Goal: Task Accomplishment & Management: Use online tool/utility

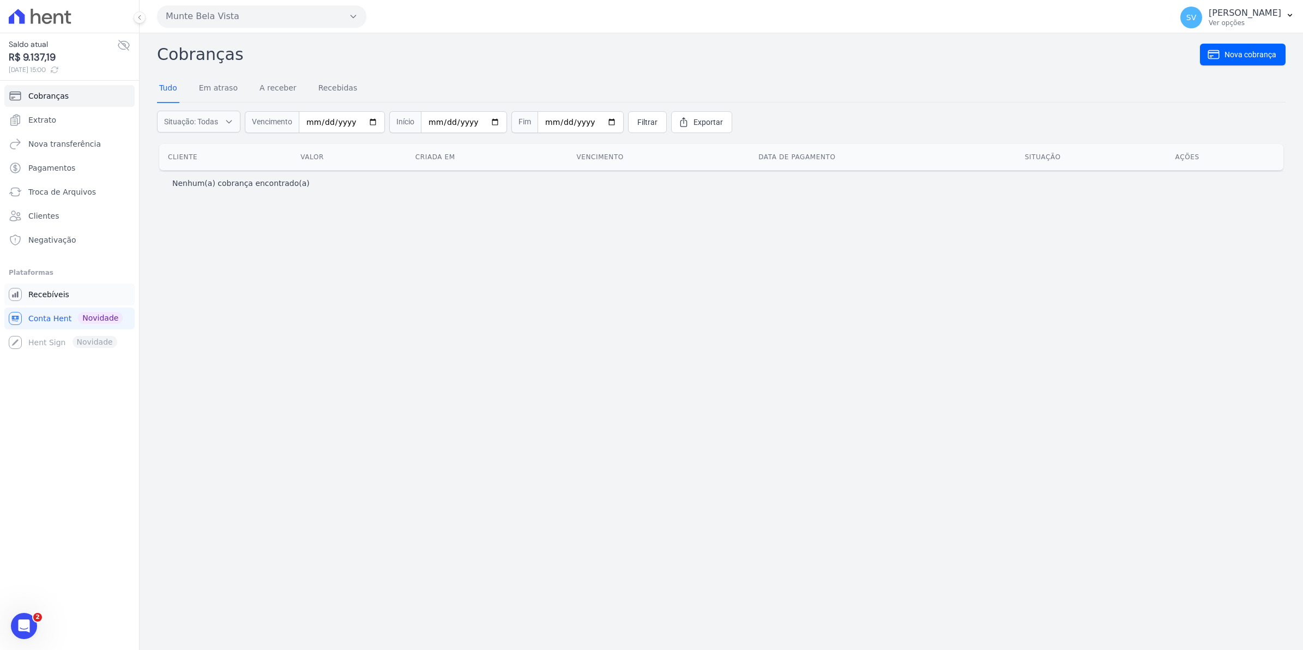
click at [40, 297] on span "Recebíveis" at bounding box center [48, 294] width 41 height 11
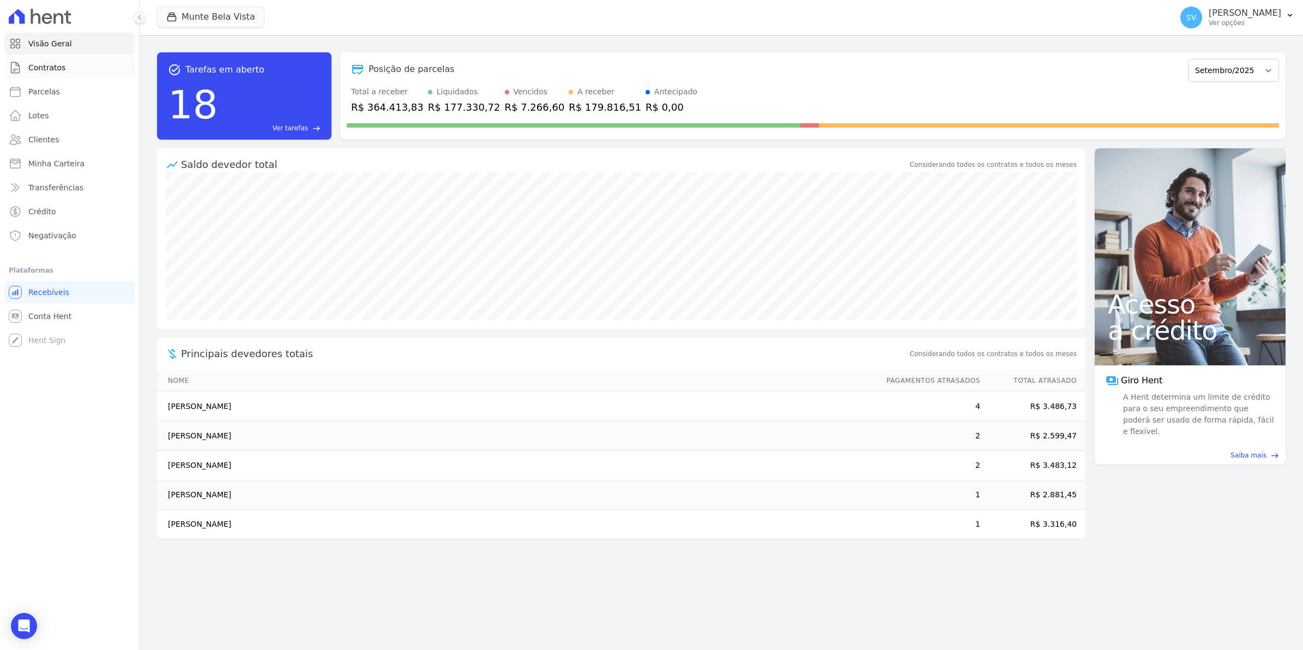
click at [41, 65] on span "Contratos" at bounding box center [46, 67] width 37 height 11
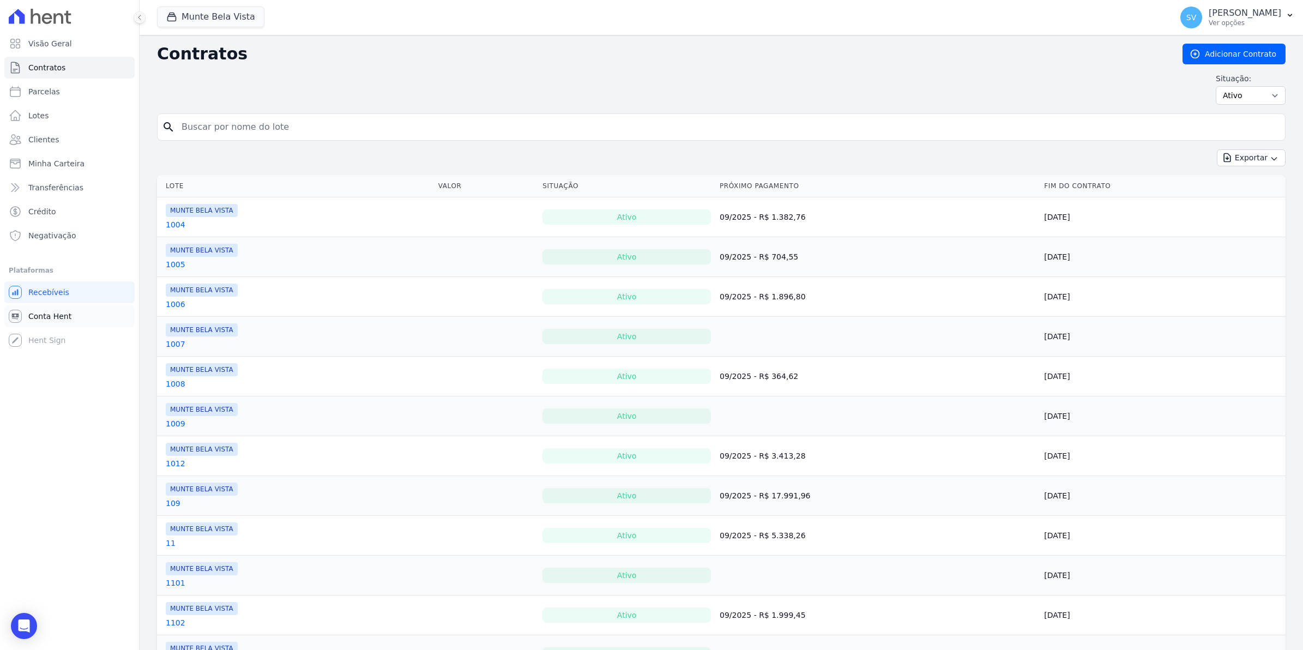
click at [33, 322] on link "Conta Hent" at bounding box center [69, 316] width 130 height 22
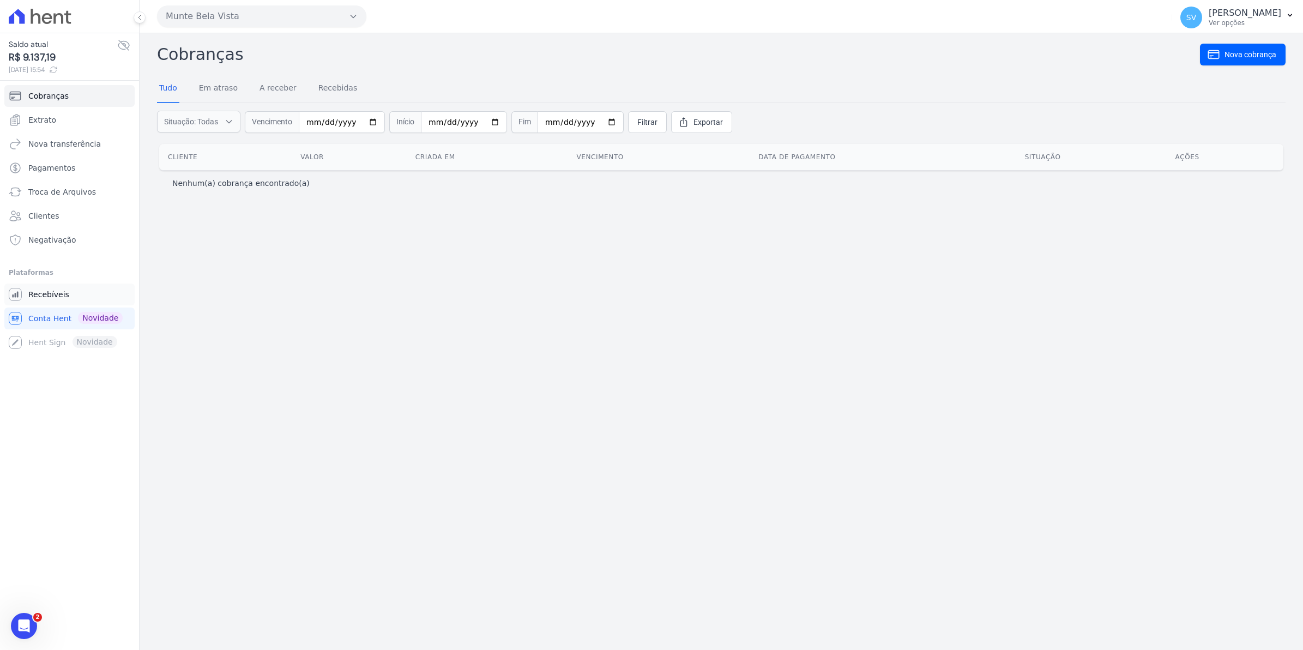
click at [55, 295] on span "Recebíveis" at bounding box center [48, 294] width 41 height 11
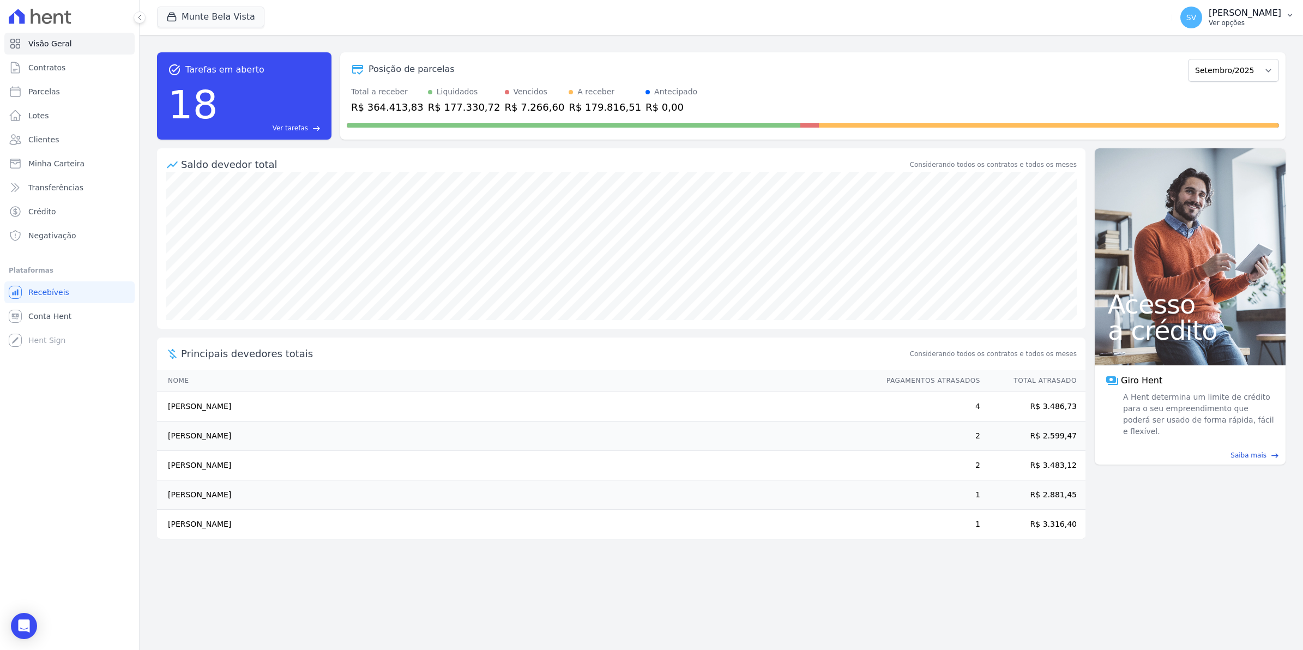
click at [1196, 21] on span "SV" at bounding box center [1191, 18] width 10 height 8
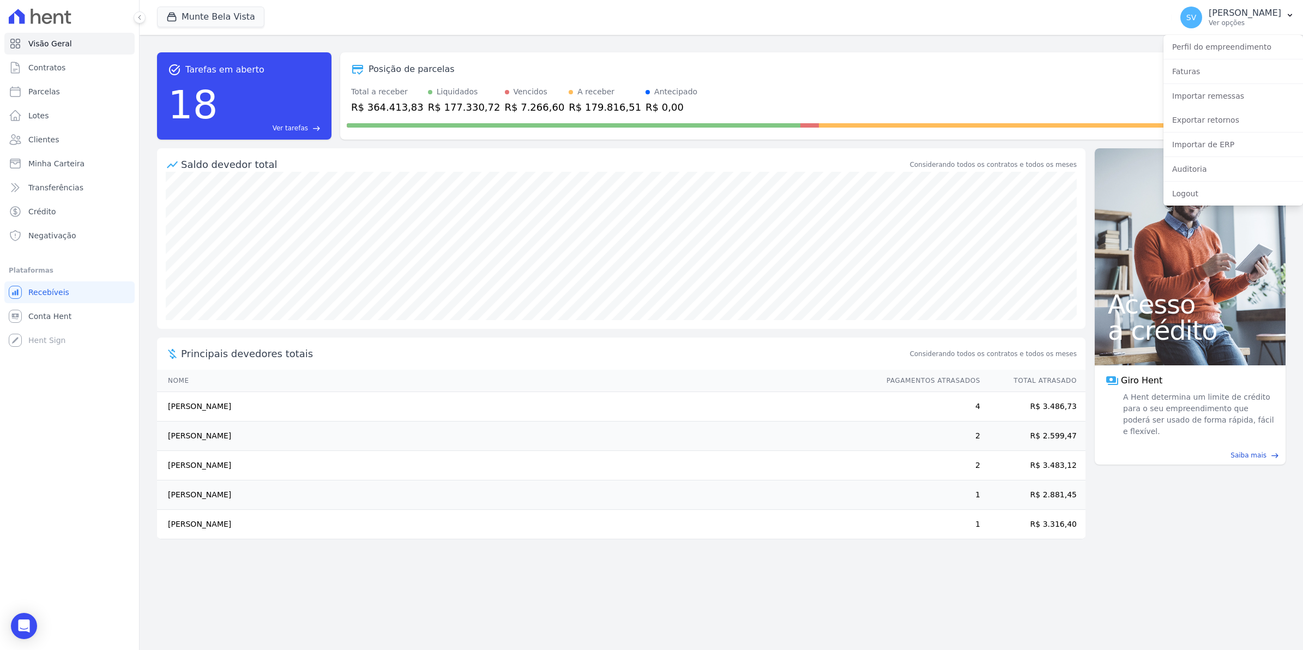
click at [216, 596] on div "task_alt Tarefas em aberto 18 Ver tarefas east Posição de parcelas [GEOGRAPHIC_…" at bounding box center [721, 342] width 1163 height 615
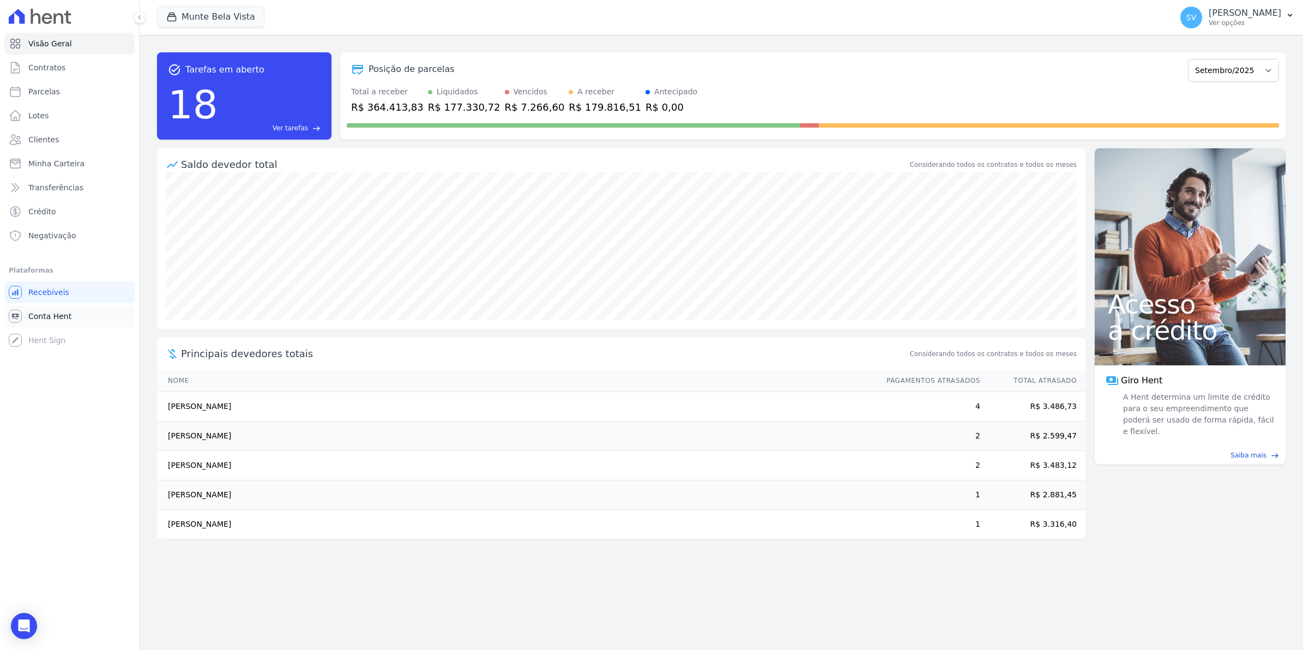
click at [61, 312] on span "Conta Hent" at bounding box center [49, 316] width 43 height 11
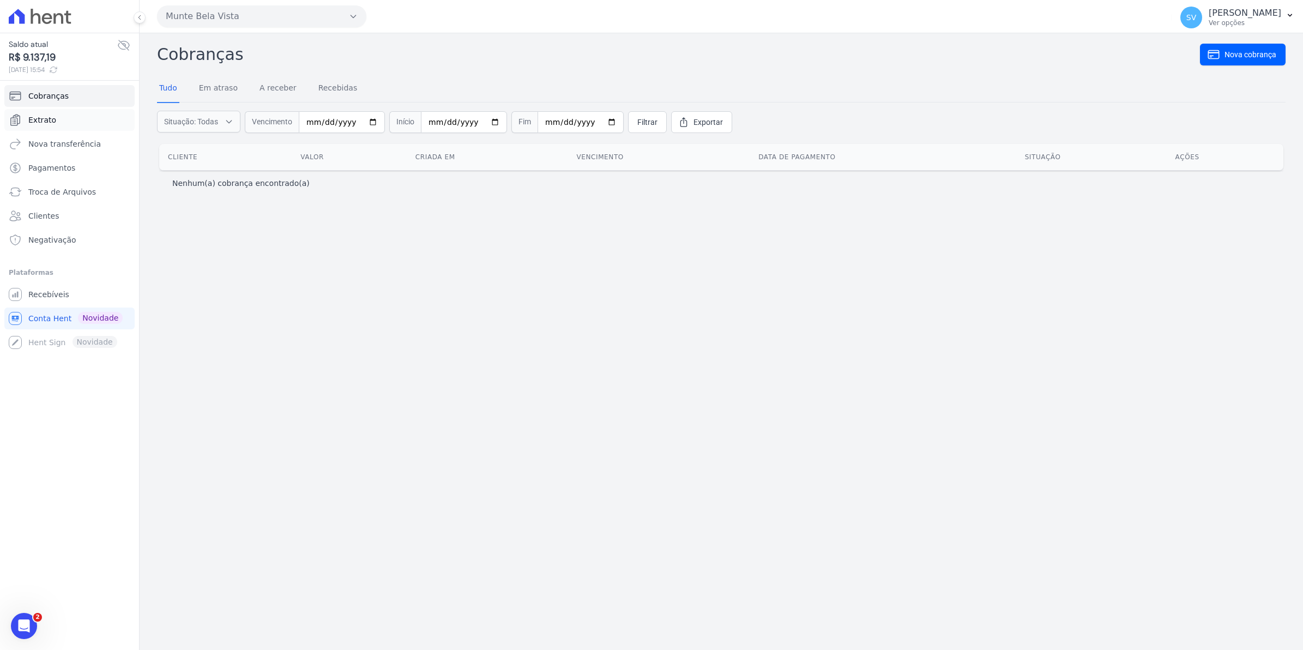
click at [46, 118] on span "Extrato" at bounding box center [42, 119] width 28 height 11
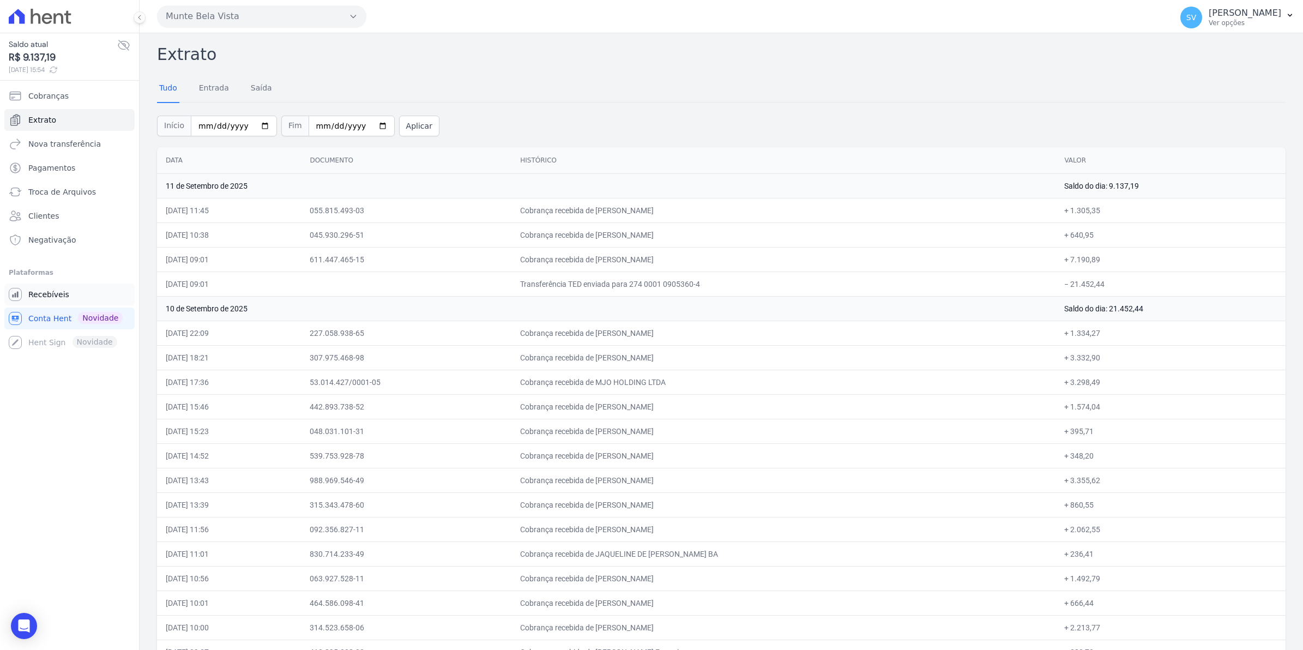
click at [31, 301] on link "Recebíveis" at bounding box center [69, 294] width 130 height 22
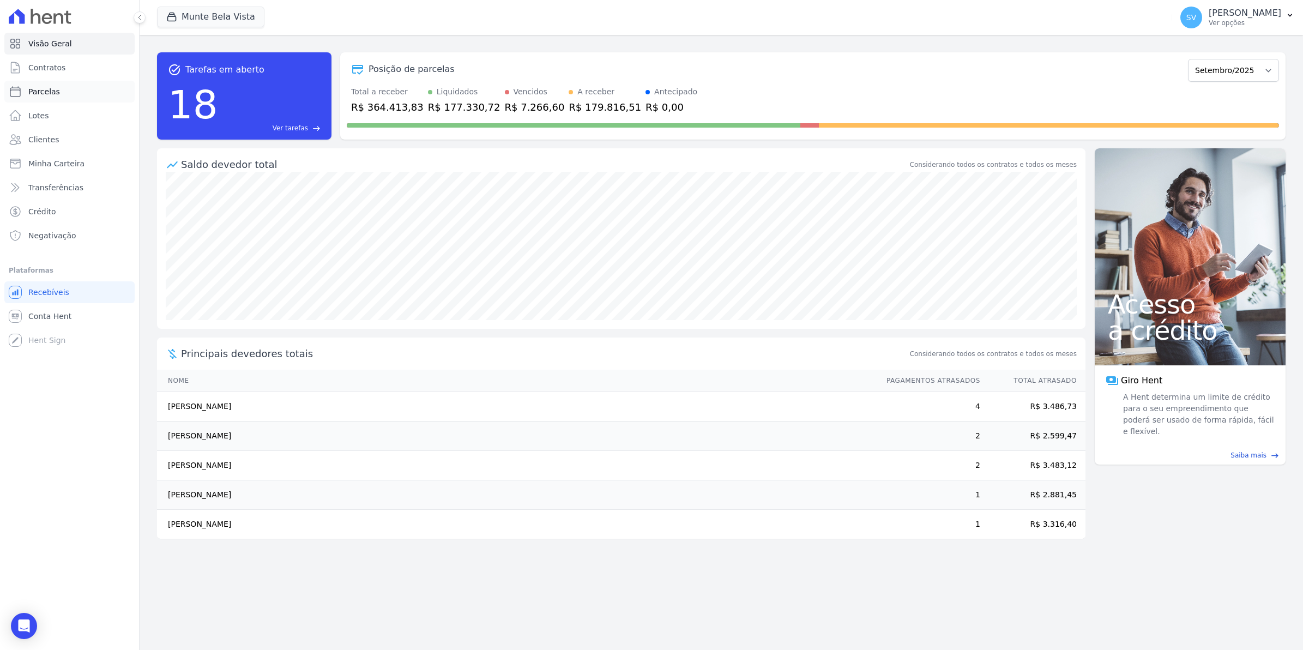
click at [50, 98] on link "Parcelas" at bounding box center [69, 92] width 130 height 22
select select
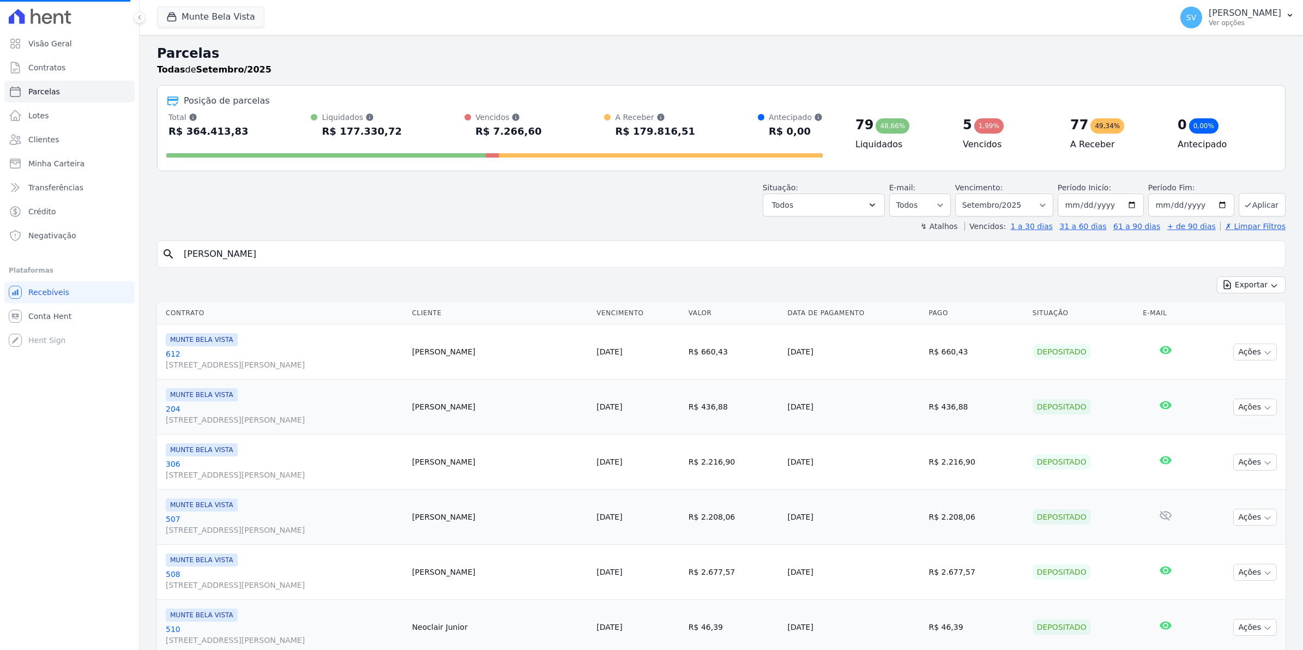
select select
click at [263, 252] on input "search" at bounding box center [728, 254] width 1103 height 22
type input "ligia"
select select
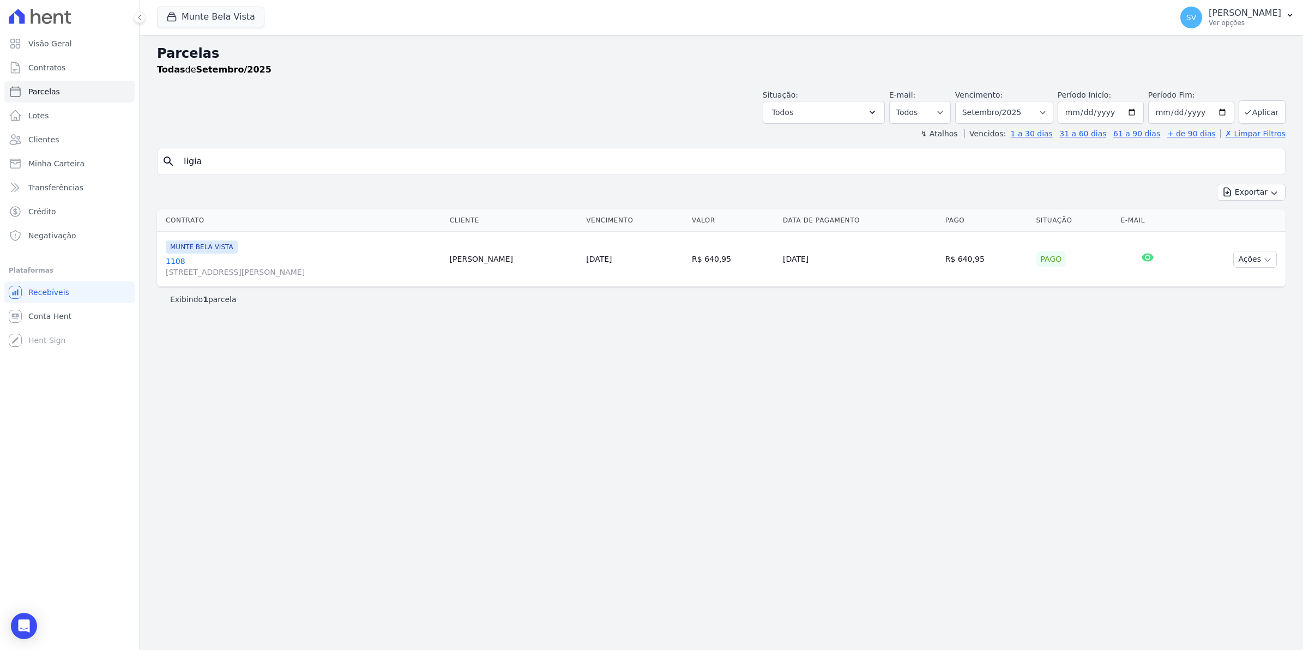
click at [170, 260] on link "1108 [STREET_ADDRESS]" at bounding box center [303, 267] width 275 height 22
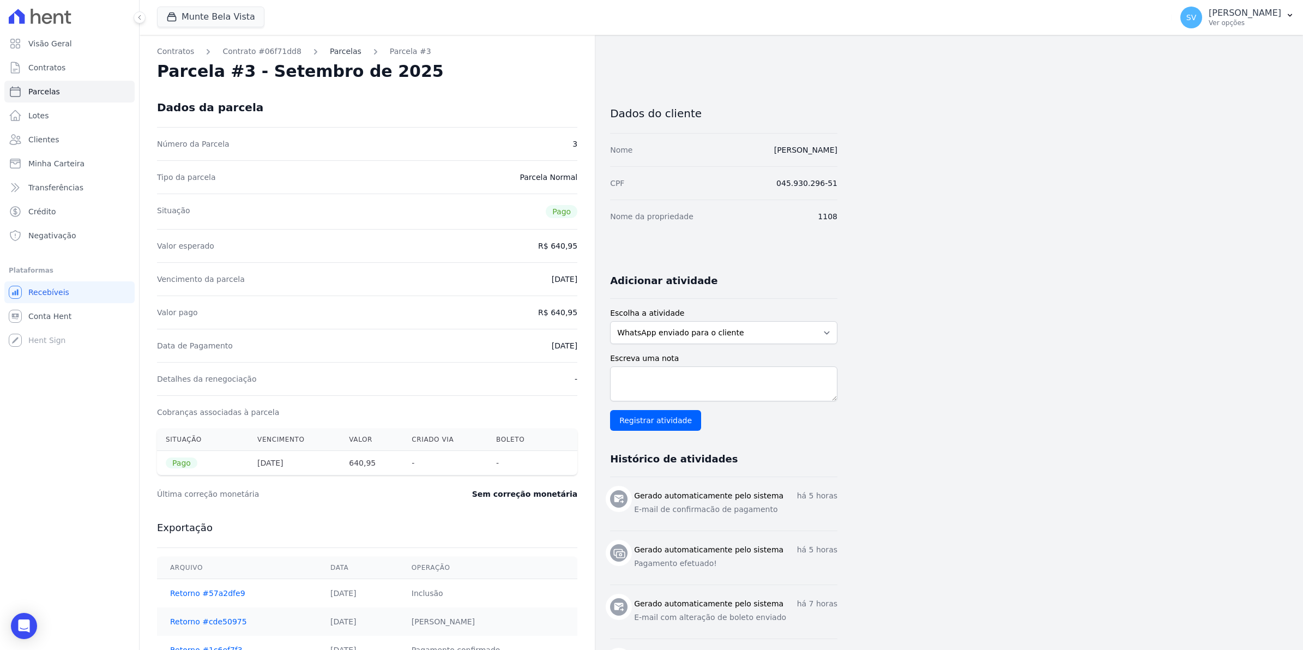
click at [334, 49] on link "Parcelas" at bounding box center [346, 51] width 32 height 11
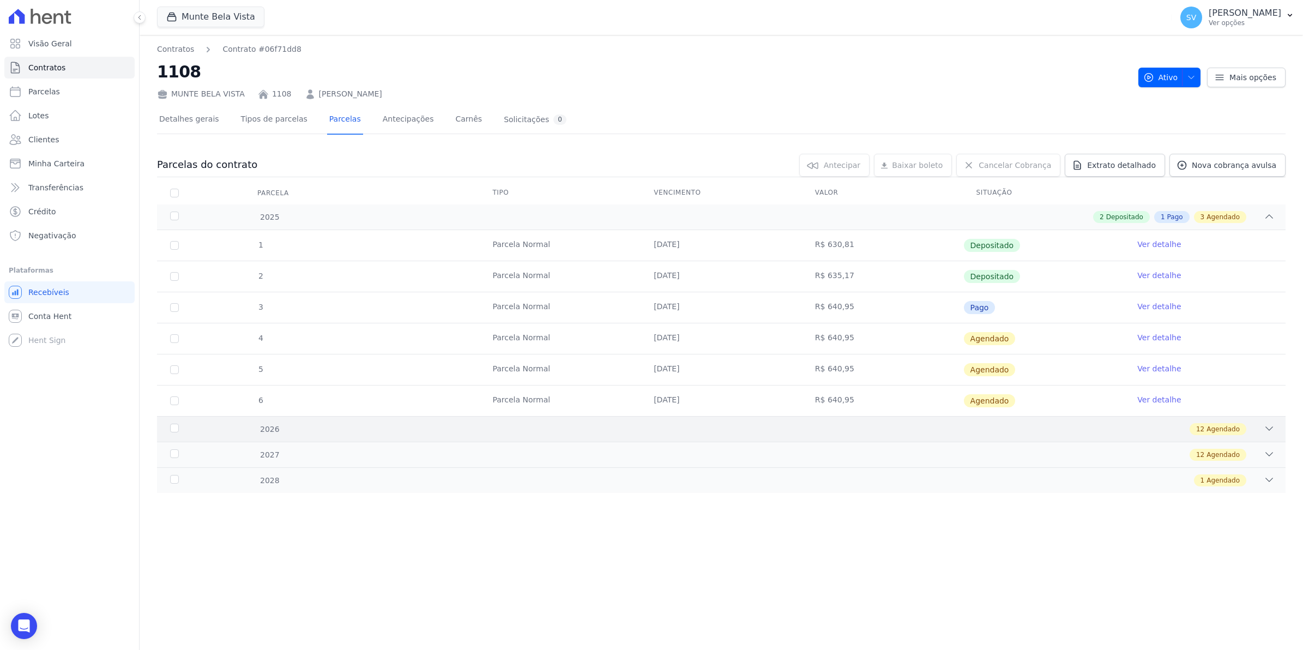
click at [172, 424] on div "2026" at bounding box center [220, 429] width 105 height 11
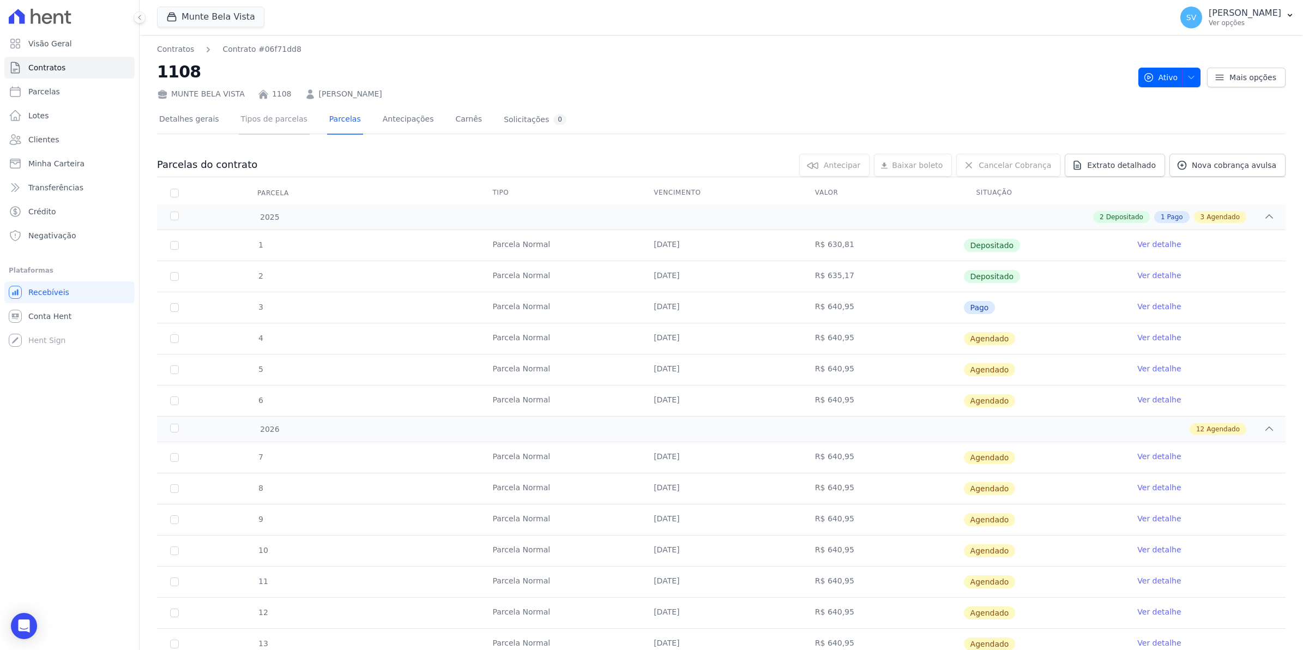
click at [287, 115] on link "Tipos de parcelas" at bounding box center [274, 120] width 71 height 29
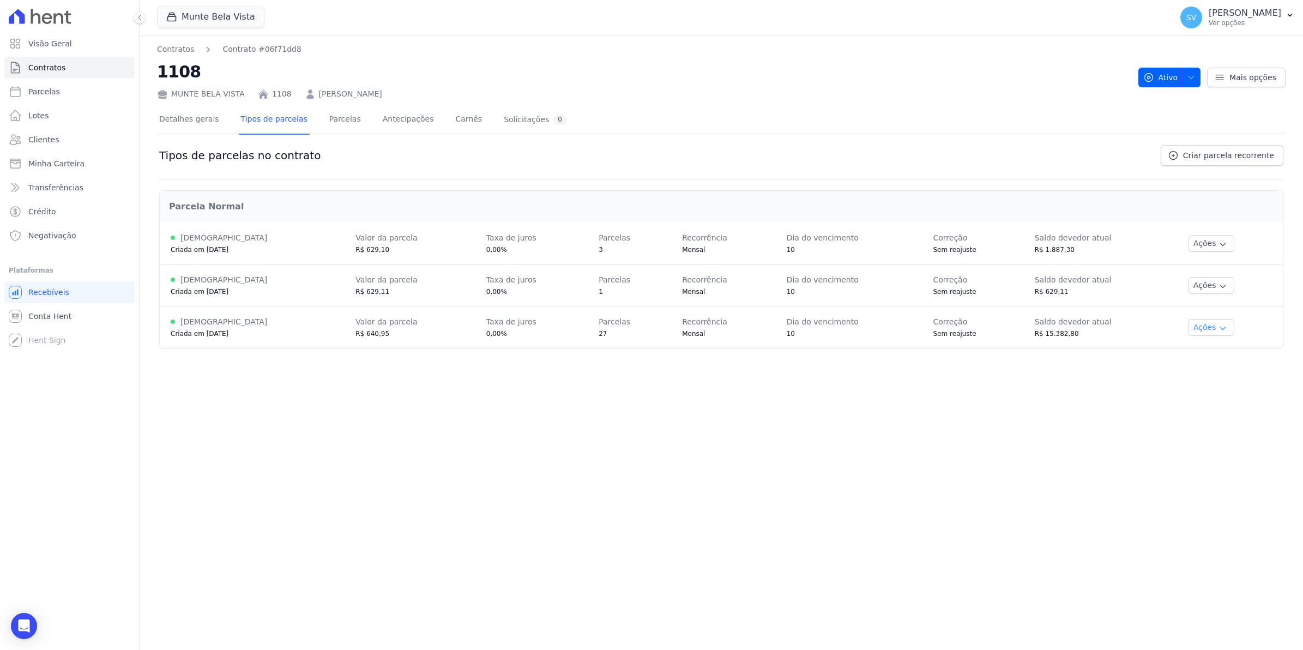
click at [1216, 323] on button "Ações" at bounding box center [1211, 327] width 46 height 17
click at [1226, 387] on link "Renegociar" at bounding box center [1225, 382] width 84 height 13
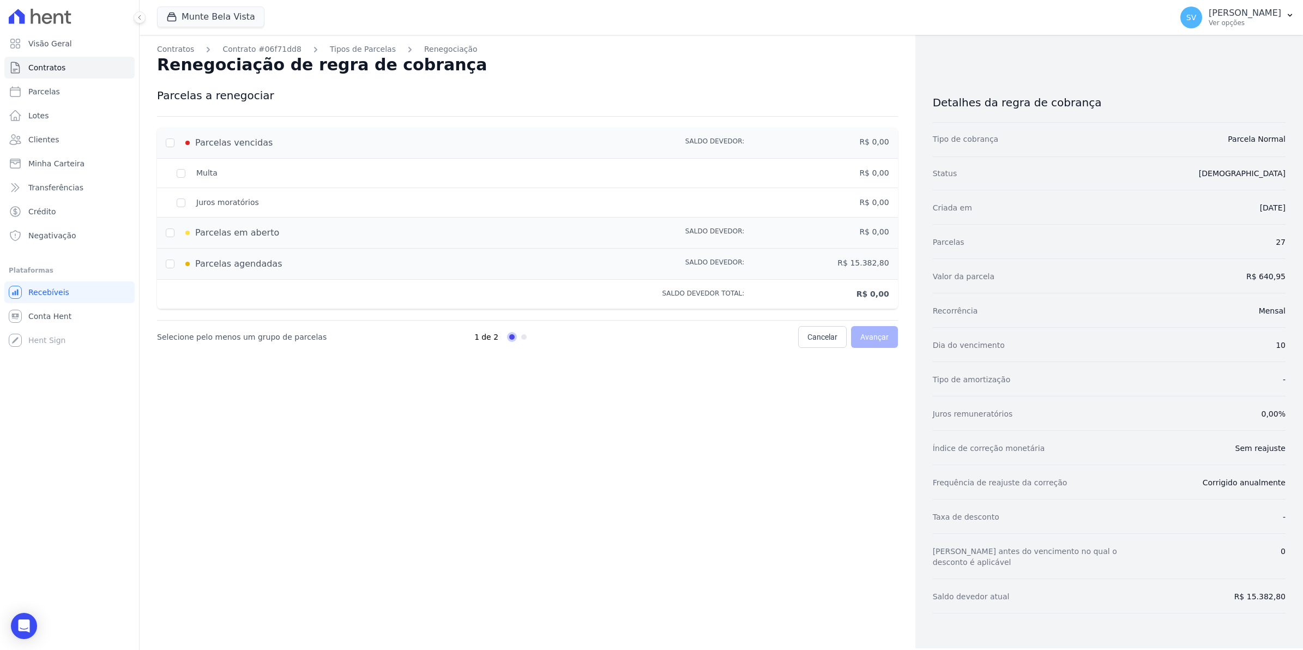
click at [172, 237] on div "Parcelas em aberto" at bounding box center [383, 232] width 434 height 13
click at [170, 232] on div "Parcelas em aberto" at bounding box center [383, 232] width 434 height 13
click at [180, 203] on div "Juros moratórios" at bounding box center [383, 202] width 434 height 11
click at [168, 142] on div "Parcelas vencidas" at bounding box center [383, 142] width 434 height 13
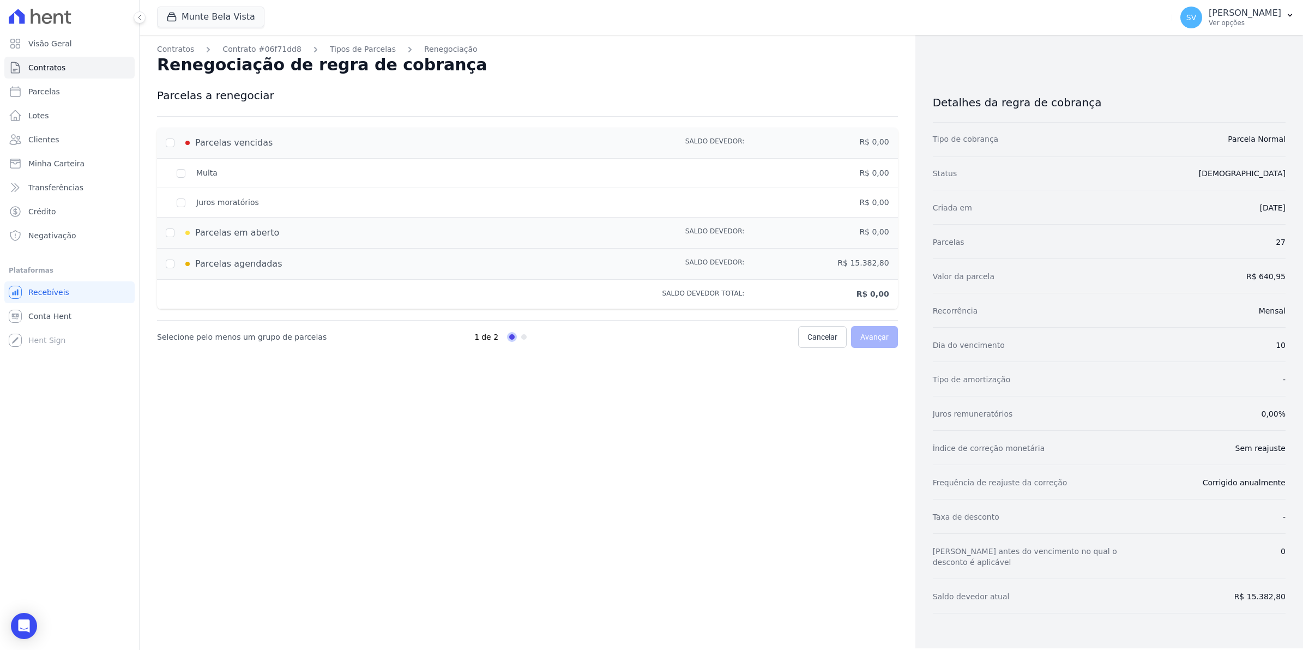
click at [168, 142] on div "Parcelas vencidas" at bounding box center [383, 142] width 434 height 13
click at [473, 402] on div "Contratos Contrato #06f71dd8 Tipos de Parcelas Renegociação Renegociação de reg…" at bounding box center [528, 341] width 776 height 613
click at [343, 51] on link "Tipos de Parcelas" at bounding box center [363, 49] width 66 height 11
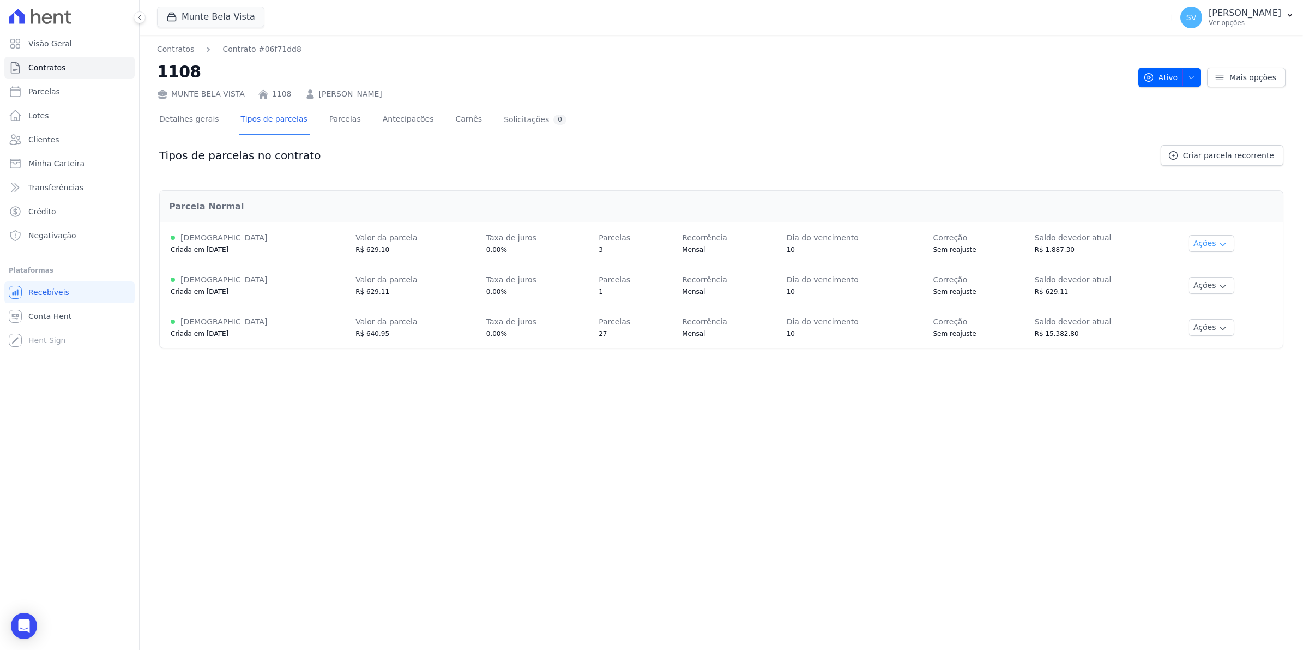
click at [1218, 244] on icon "button" at bounding box center [1222, 244] width 9 height 9
click at [1214, 300] on link "Renegociar" at bounding box center [1225, 298] width 84 height 13
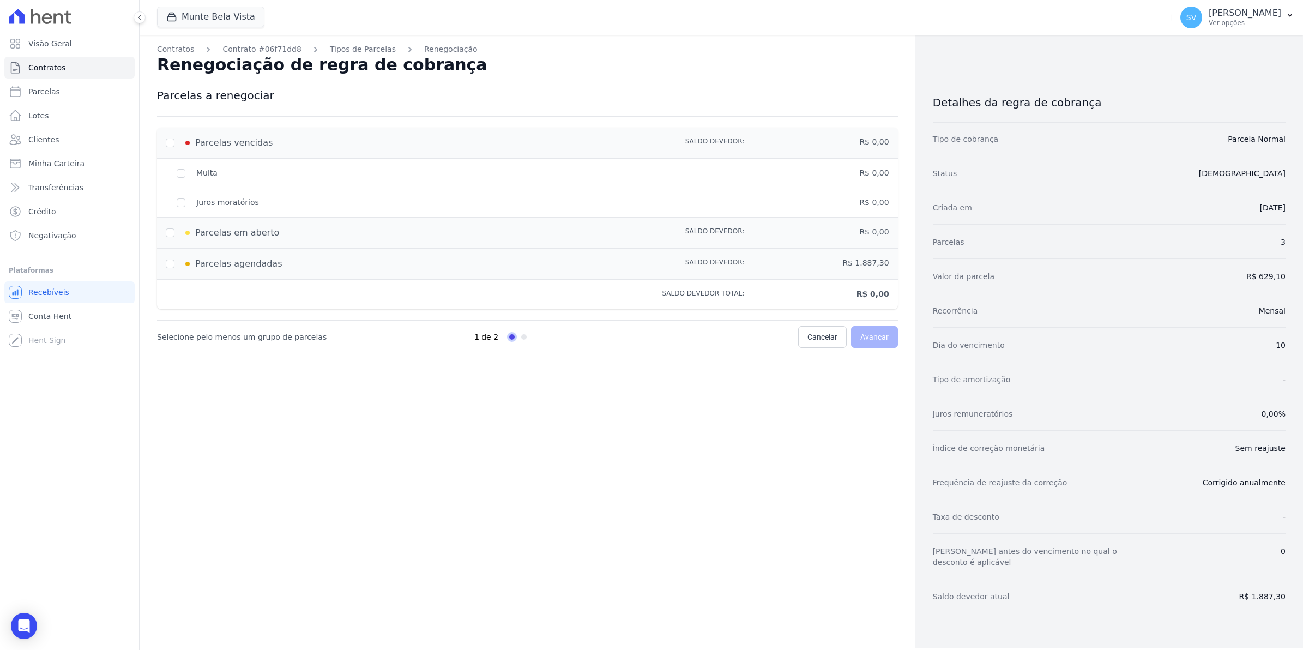
click at [170, 141] on div "Parcelas vencidas" at bounding box center [383, 142] width 434 height 13
drag, startPoint x: 170, startPoint y: 141, endPoint x: 182, endPoint y: 199, distance: 59.4
click at [182, 199] on div "Juros moratórios" at bounding box center [383, 202] width 434 height 11
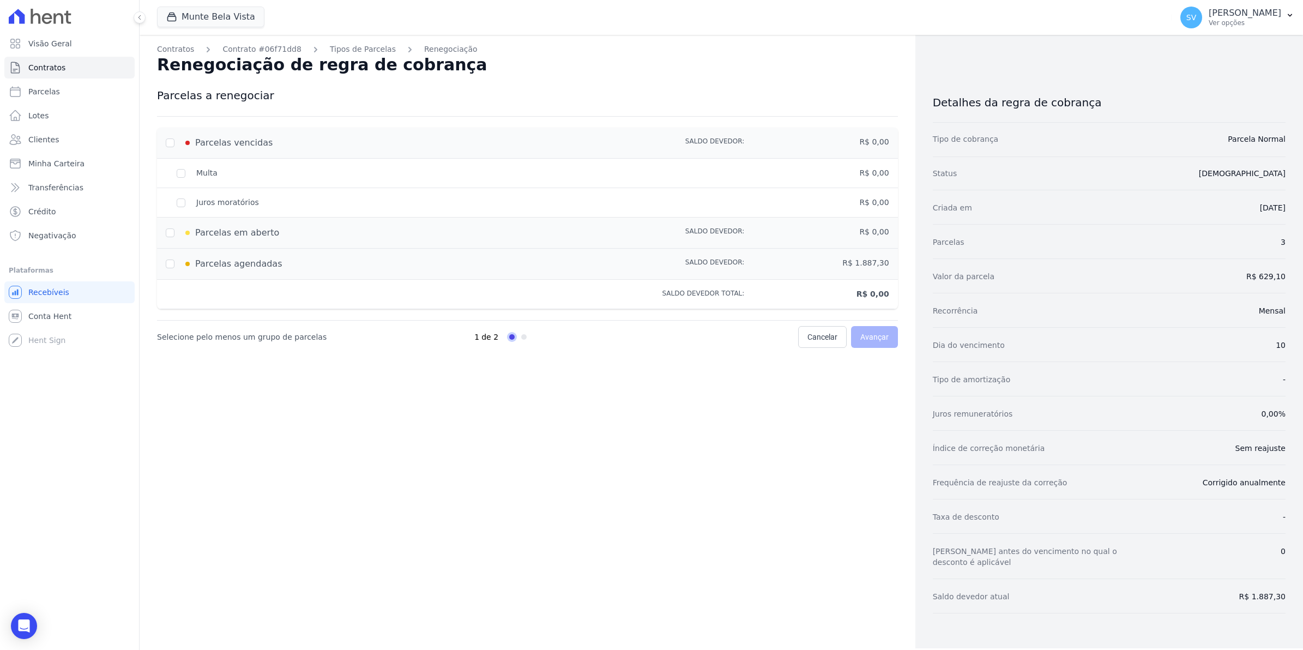
click at [180, 173] on div "Multa" at bounding box center [383, 172] width 434 height 11
click at [170, 233] on div "Parcelas em aberto" at bounding box center [383, 232] width 434 height 13
click at [330, 47] on link "Tipos de Parcelas" at bounding box center [363, 49] width 66 height 11
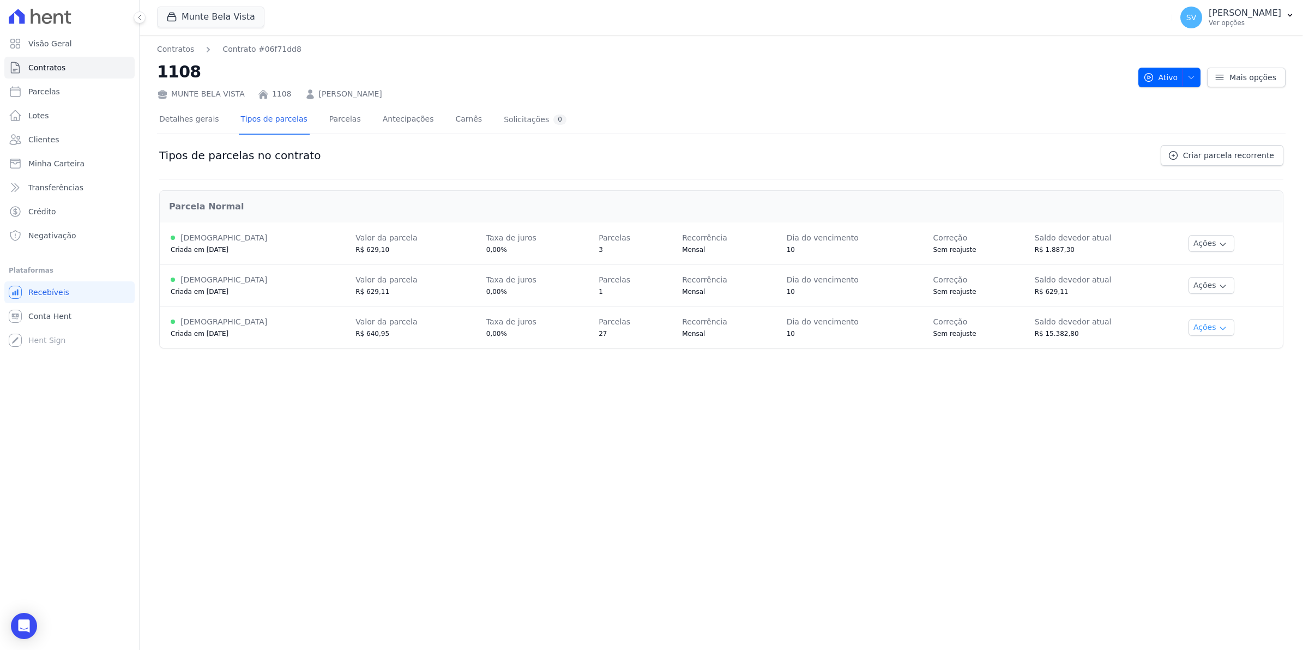
click at [1197, 330] on button "Ações" at bounding box center [1211, 327] width 46 height 17
drag, startPoint x: 1037, startPoint y: 537, endPoint x: 579, endPoint y: 485, distance: 461.3
click at [1037, 537] on div "Contratos Contrato #06f71dd8 1108 [GEOGRAPHIC_DATA] 1108 [PERSON_NAME] Ativo At…" at bounding box center [721, 342] width 1163 height 615
click at [43, 89] on span "Parcelas" at bounding box center [44, 91] width 32 height 11
select select
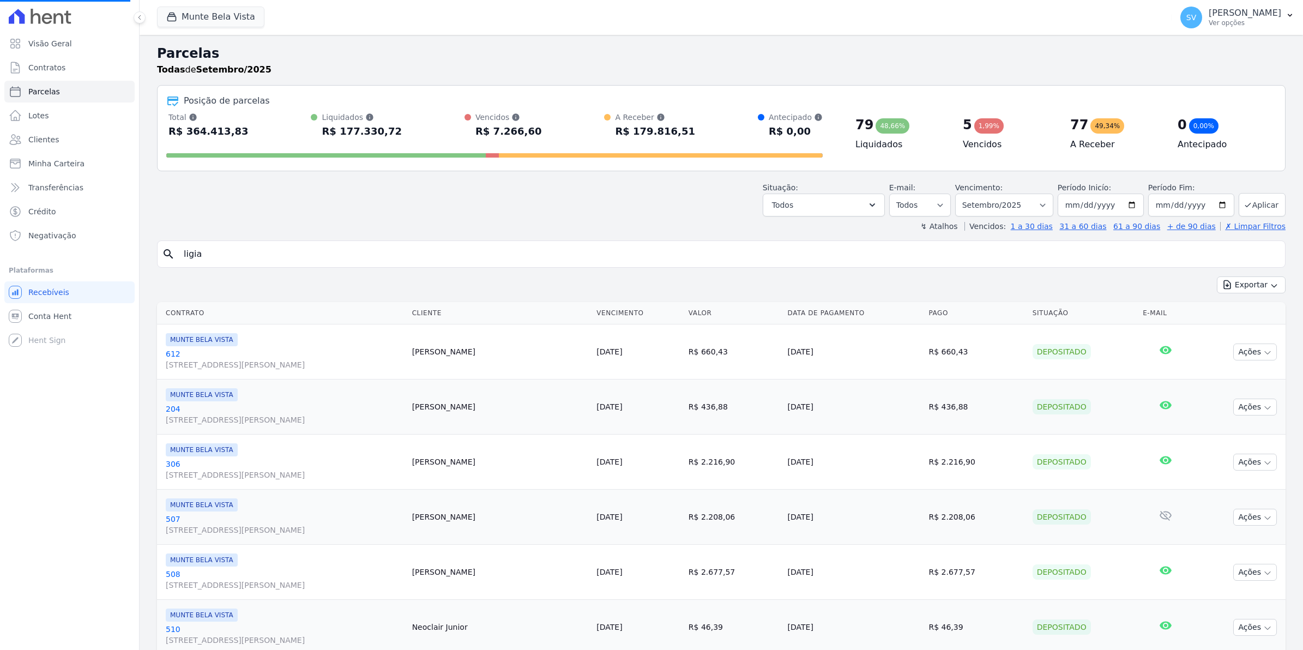
select select
click at [241, 261] on input "search" at bounding box center [728, 254] width 1103 height 22
type input "ligia"
select select
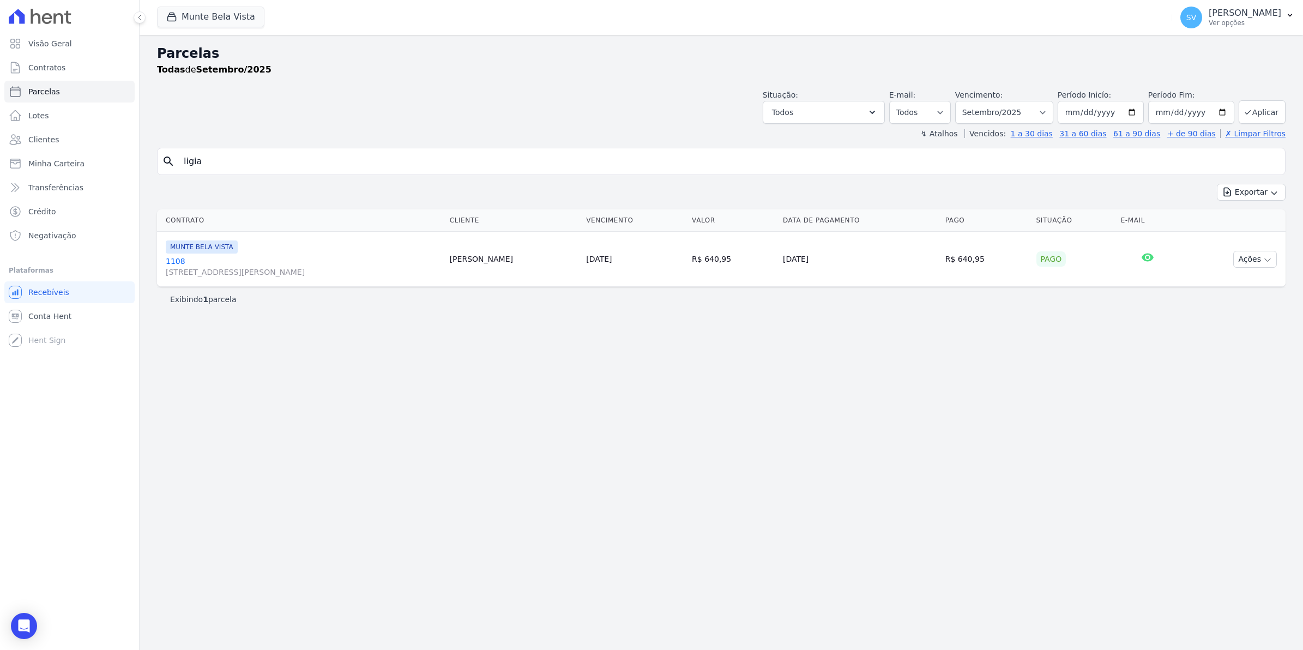
click at [171, 264] on link "1108 [STREET_ADDRESS]" at bounding box center [303, 267] width 275 height 22
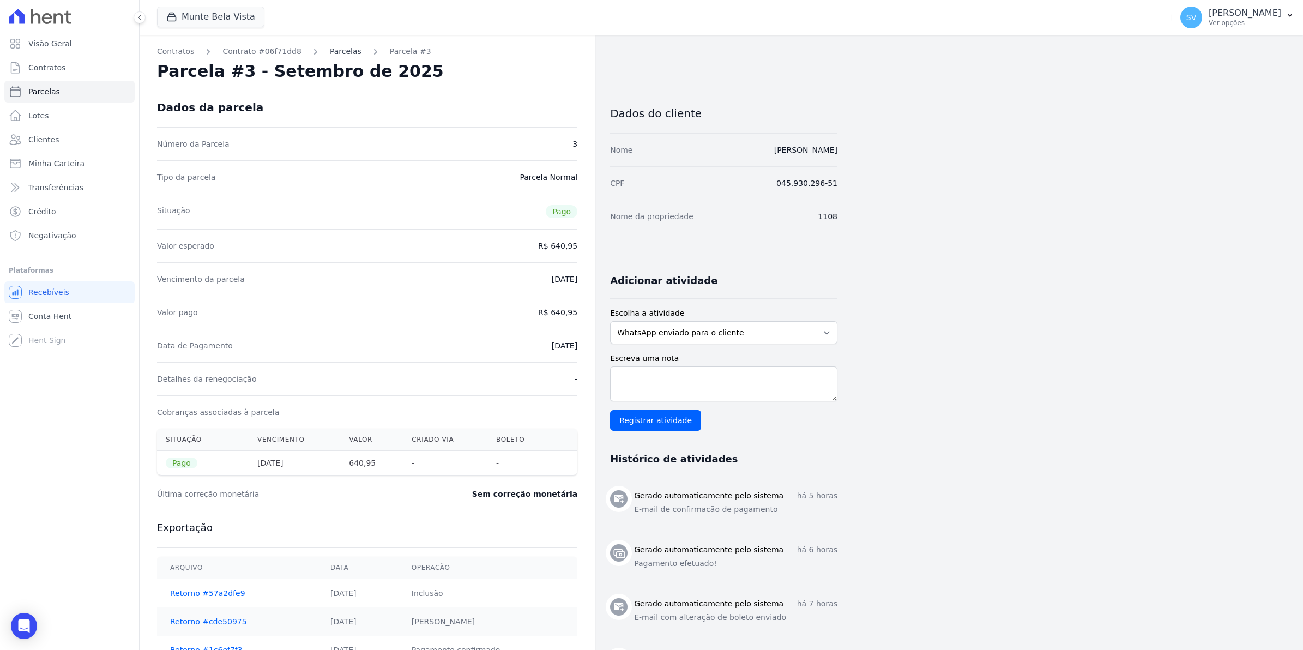
click at [330, 48] on link "Parcelas" at bounding box center [346, 51] width 32 height 11
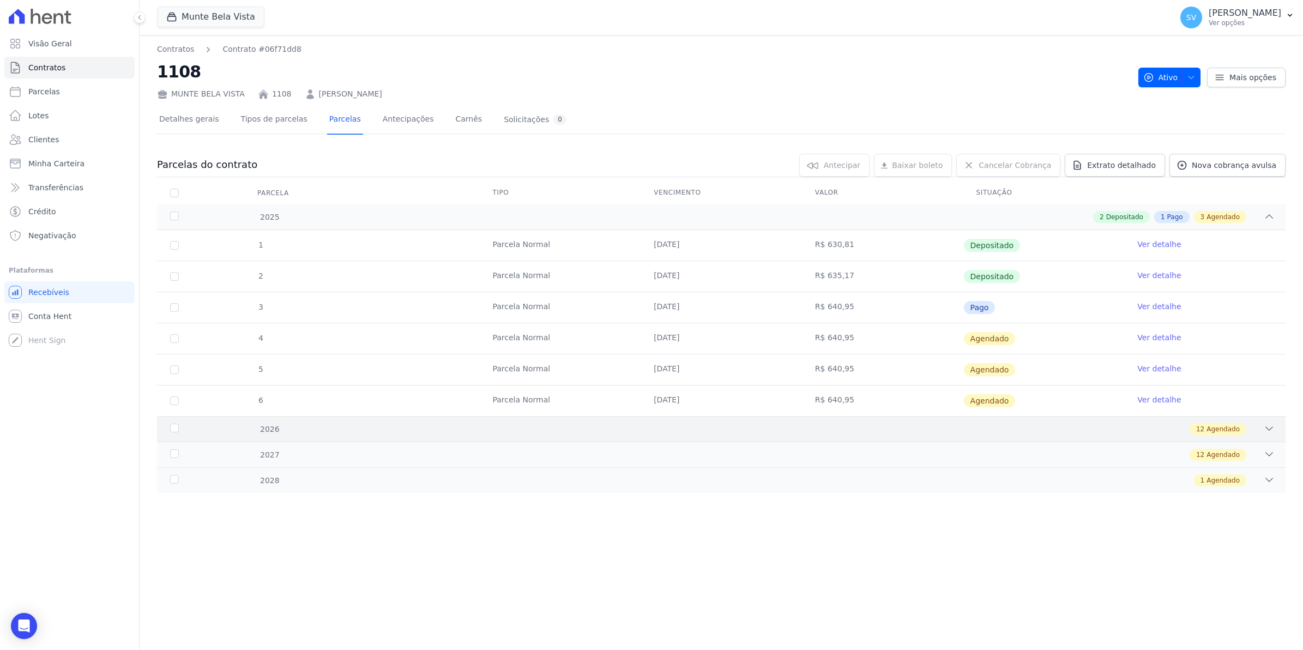
click at [173, 430] on div "2026" at bounding box center [220, 429] width 105 height 11
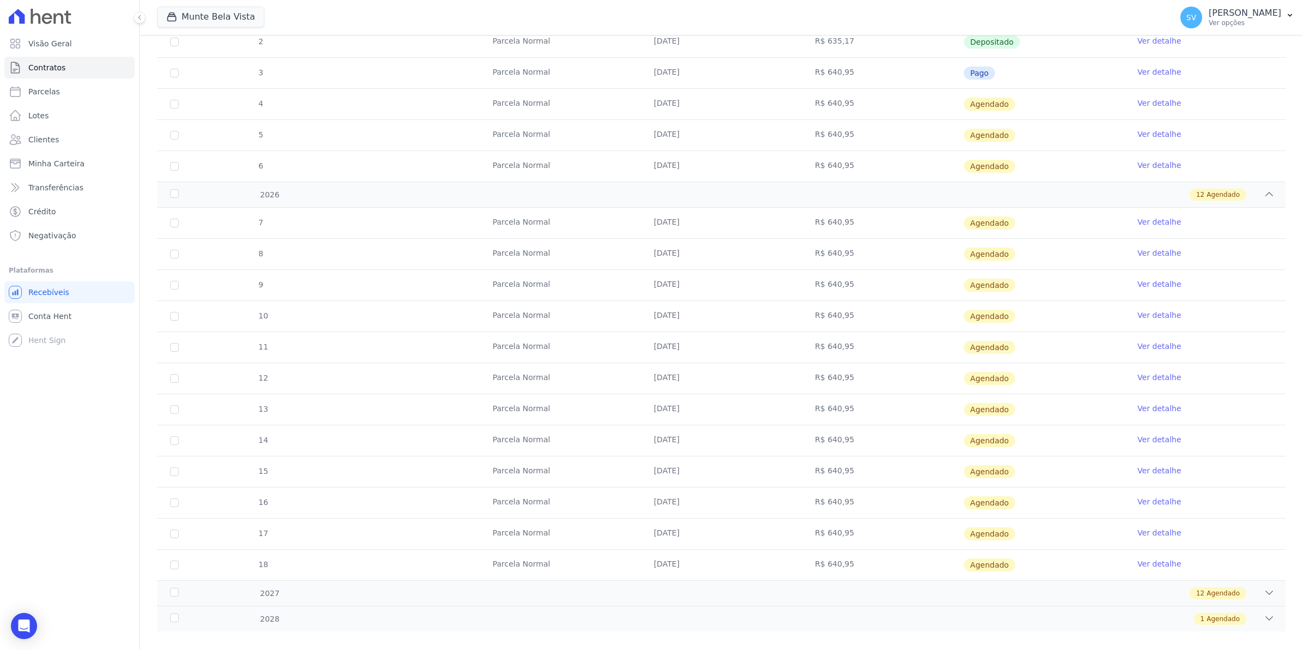
scroll to position [251, 0]
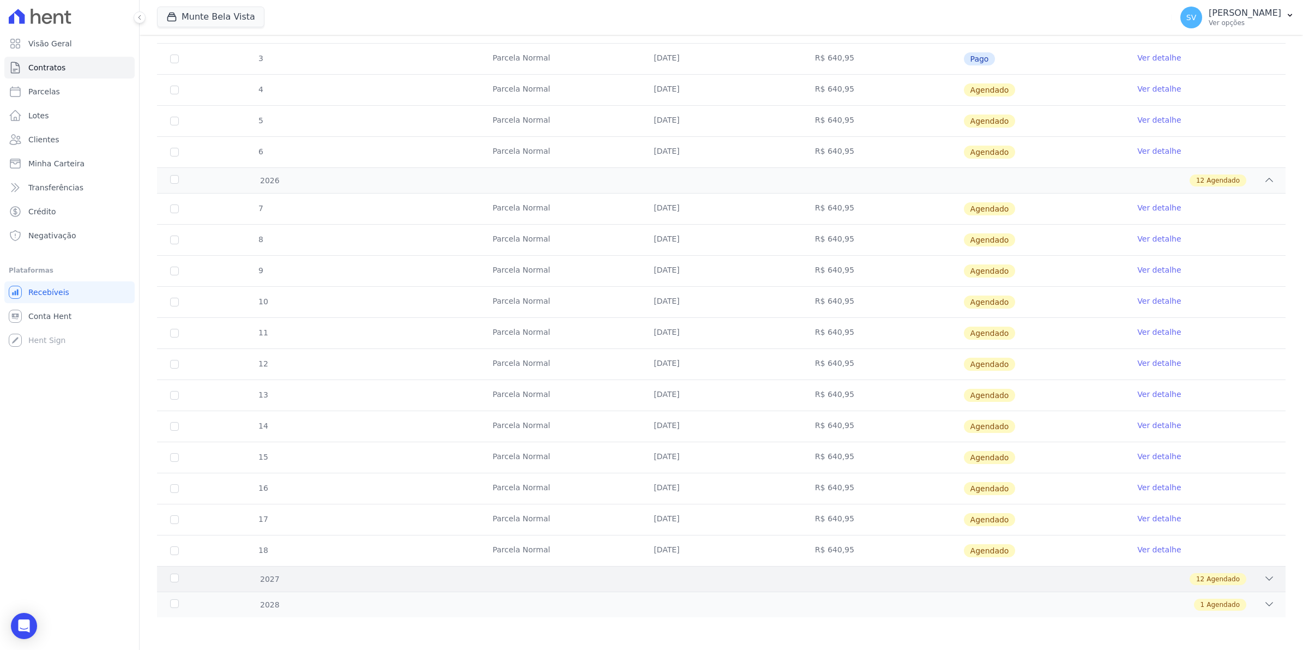
click at [173, 579] on div "2027" at bounding box center [220, 578] width 105 height 11
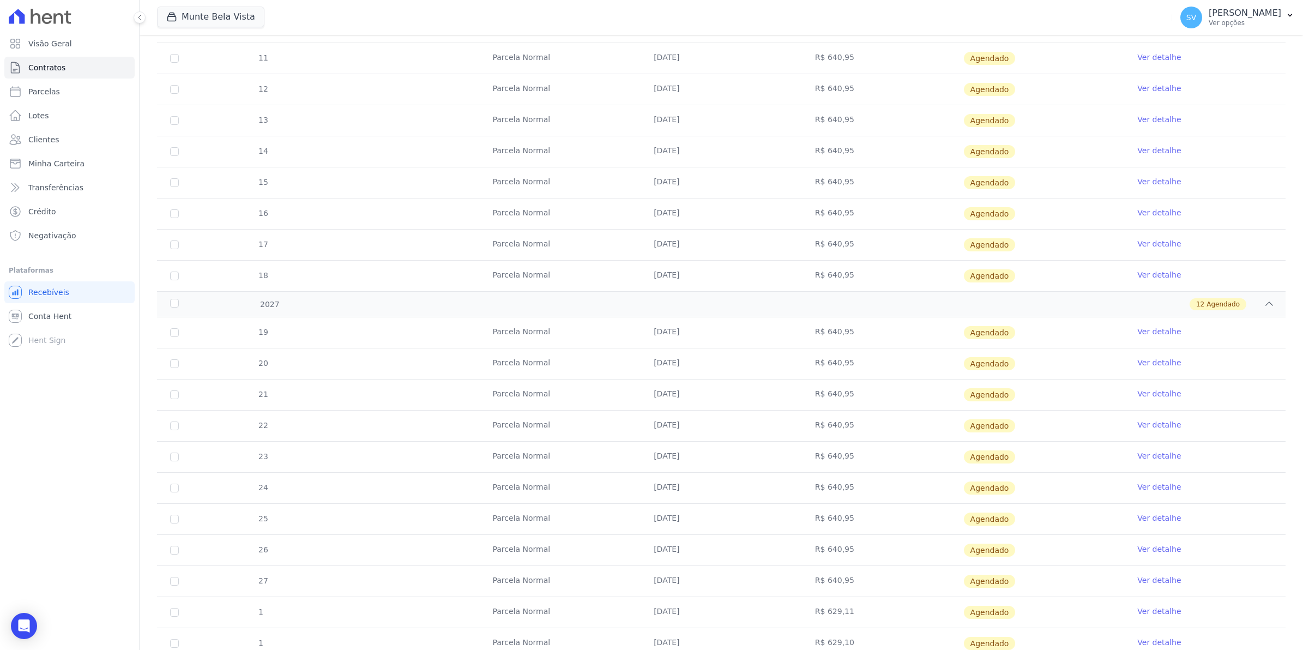
scroll to position [625, 0]
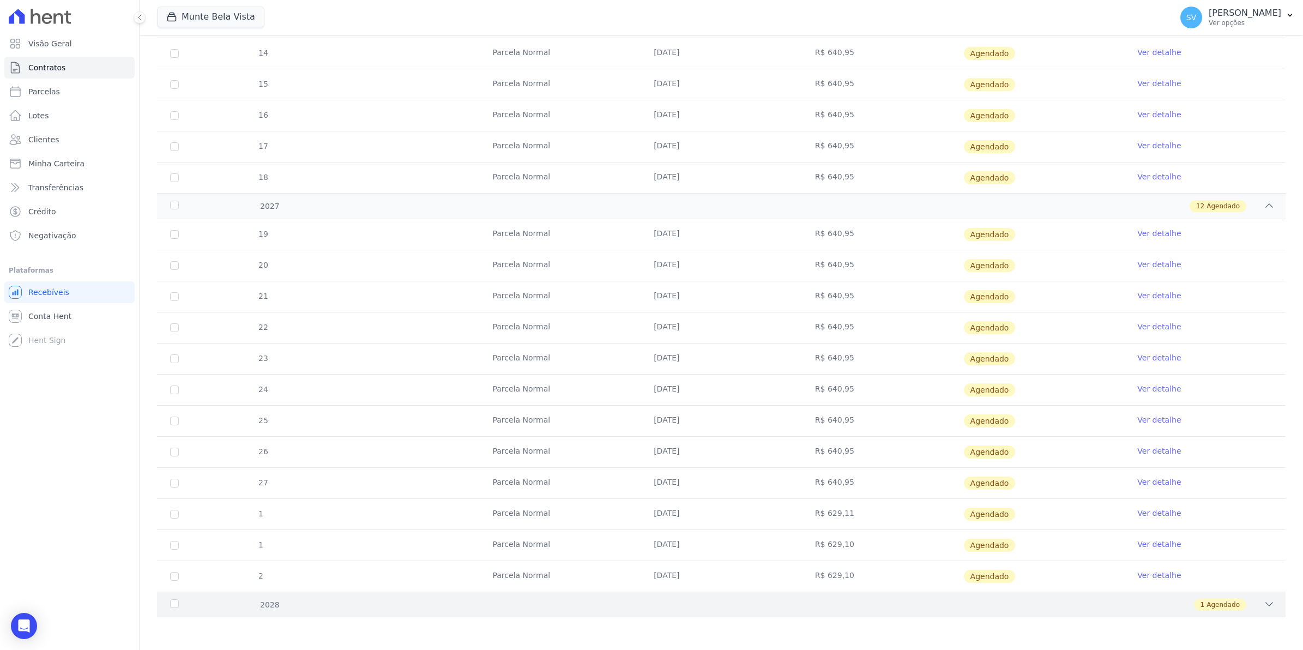
click at [173, 609] on div "2028" at bounding box center [220, 604] width 105 height 11
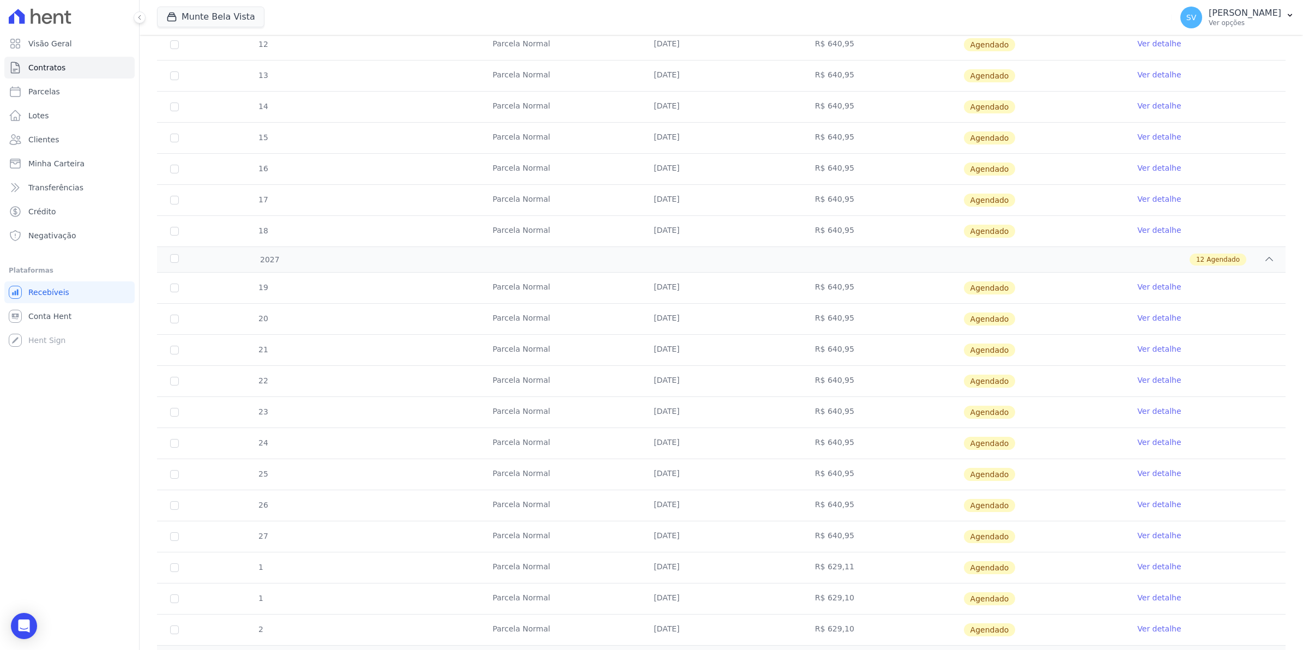
scroll to position [656, 0]
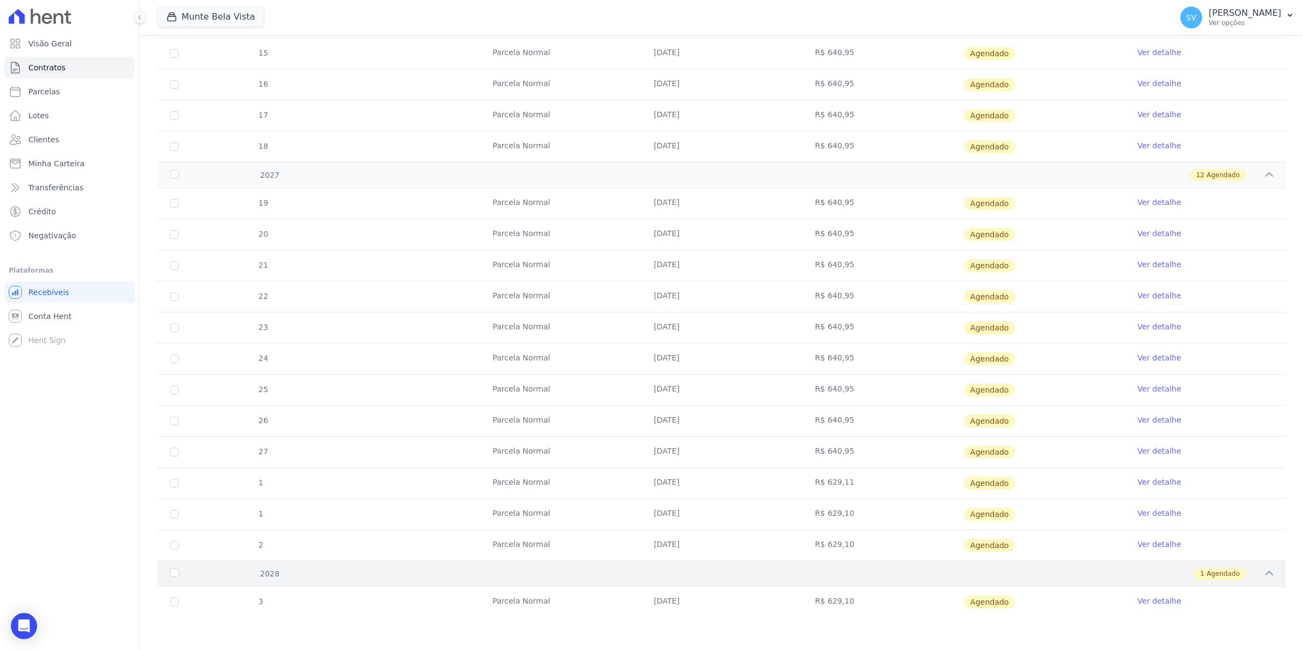
click at [174, 573] on div "2028" at bounding box center [220, 573] width 105 height 11
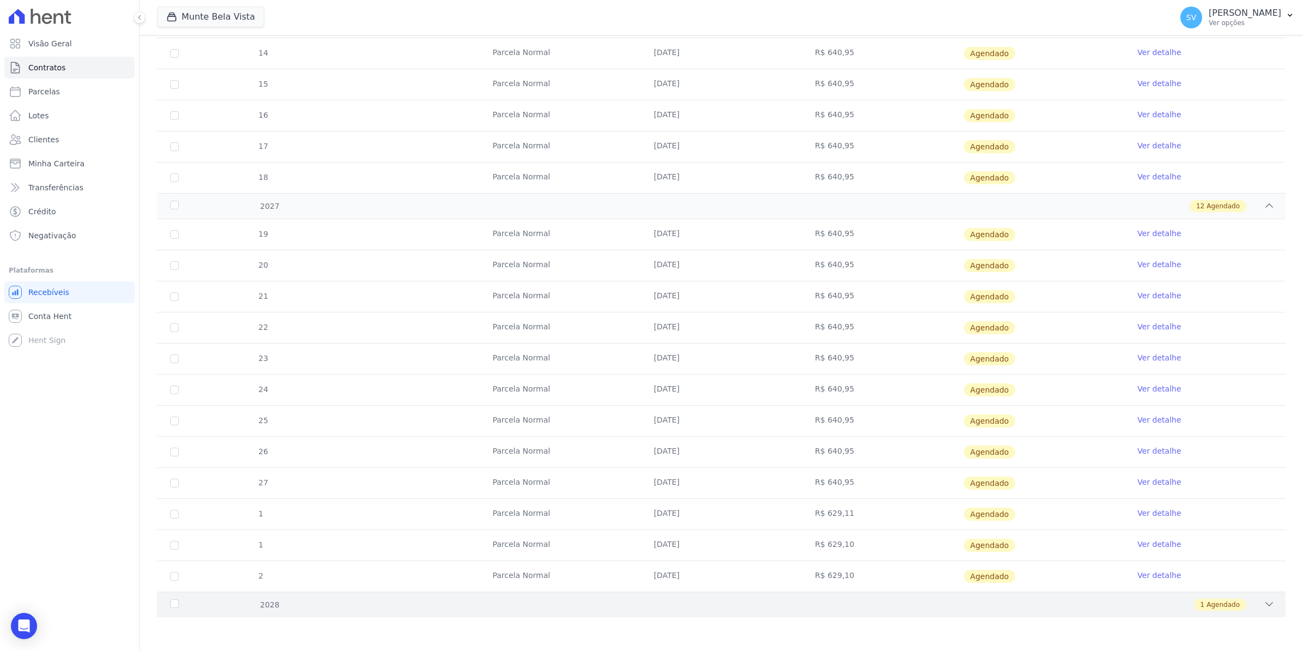
click at [175, 604] on div "2028" at bounding box center [220, 604] width 105 height 11
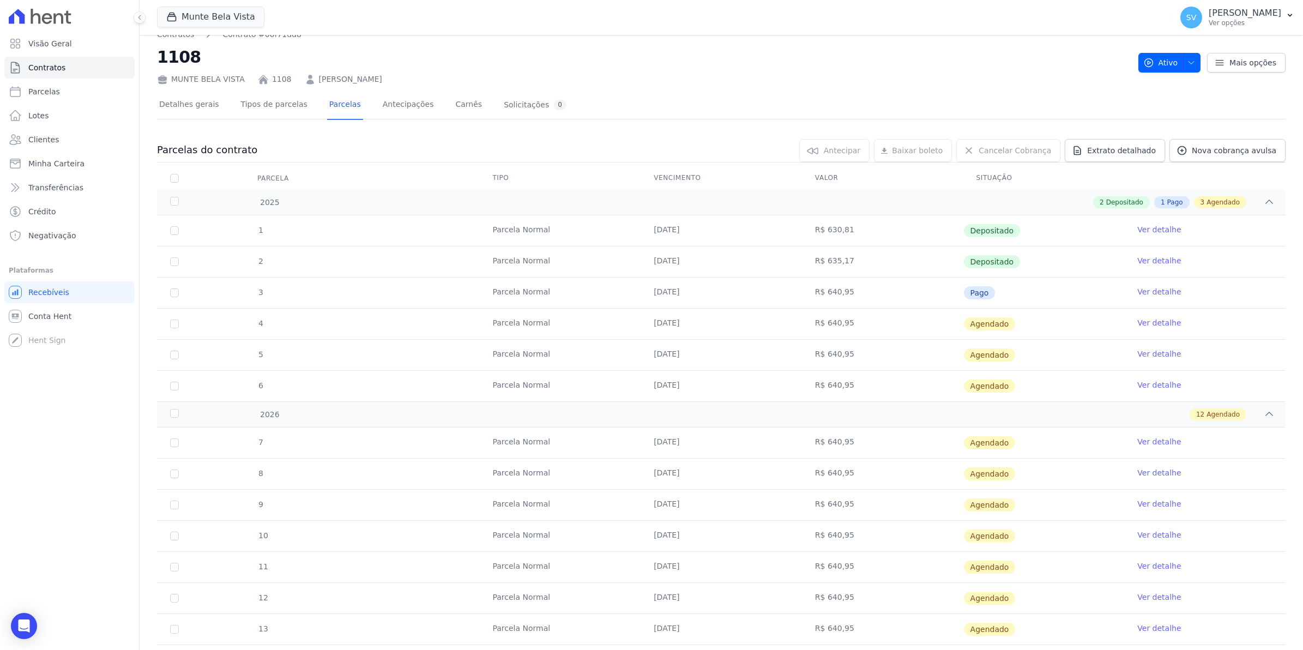
scroll to position [0, 0]
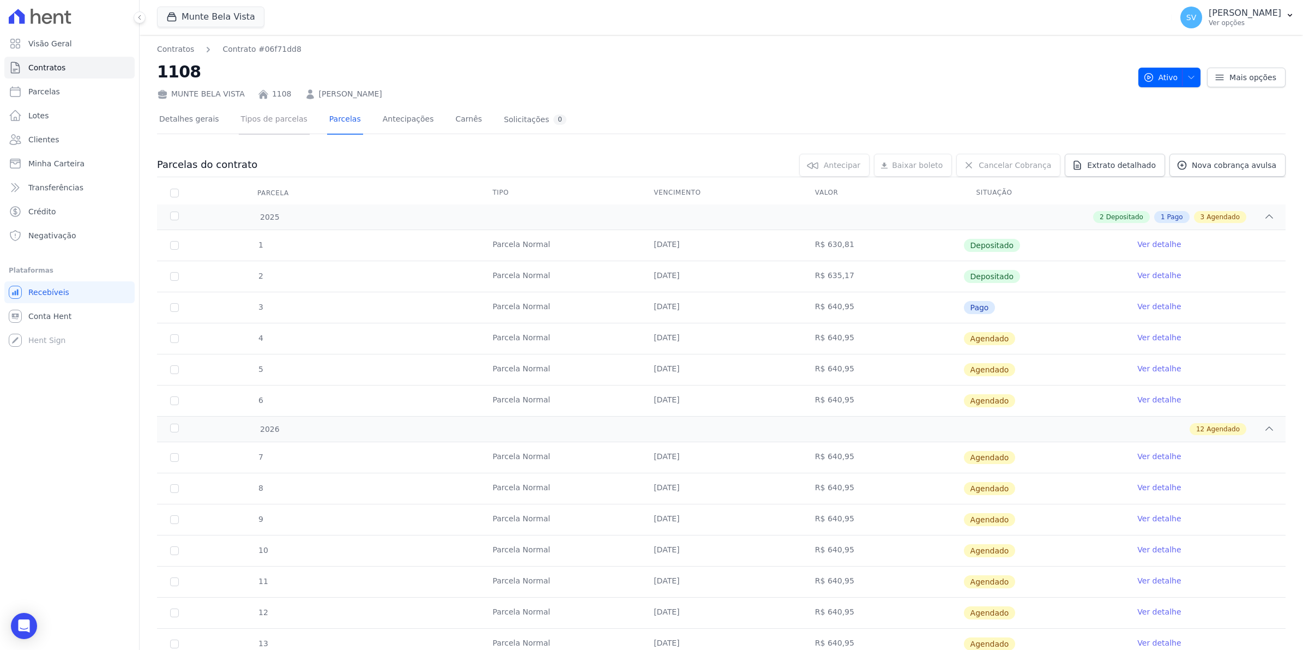
click at [274, 120] on link "Tipos de parcelas" at bounding box center [274, 120] width 71 height 29
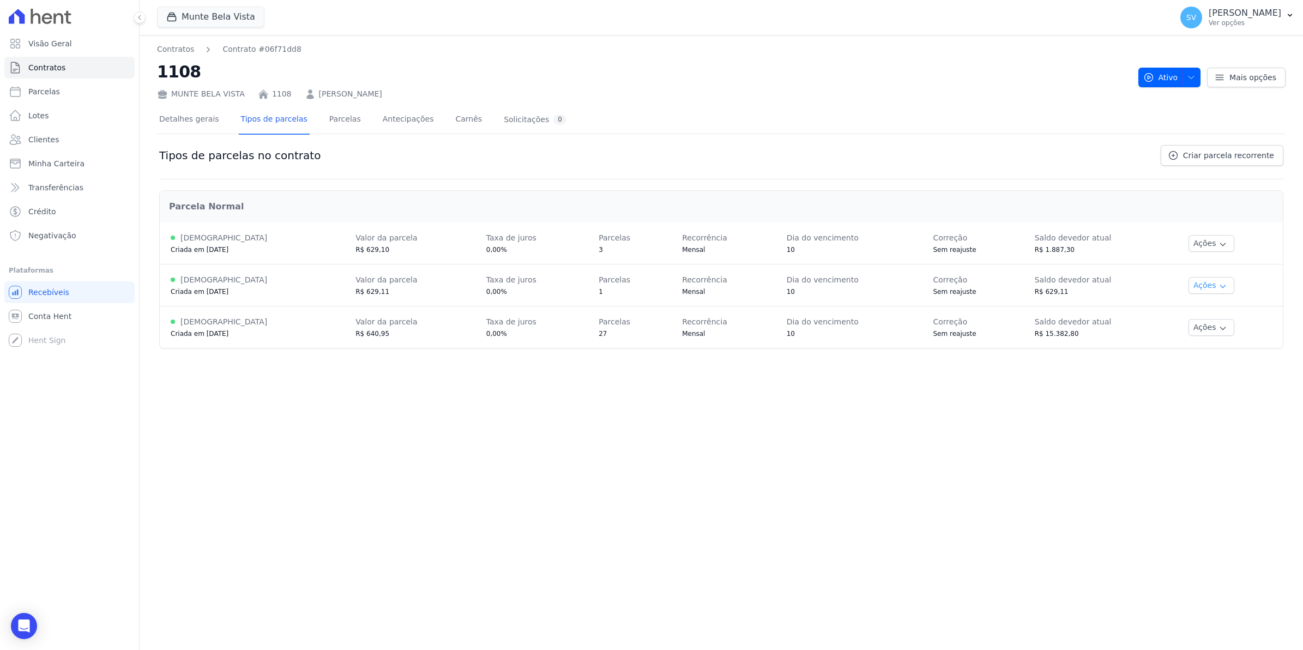
click at [1218, 283] on icon "button" at bounding box center [1222, 286] width 9 height 9
click at [1219, 341] on link "Renegociar" at bounding box center [1225, 340] width 84 height 13
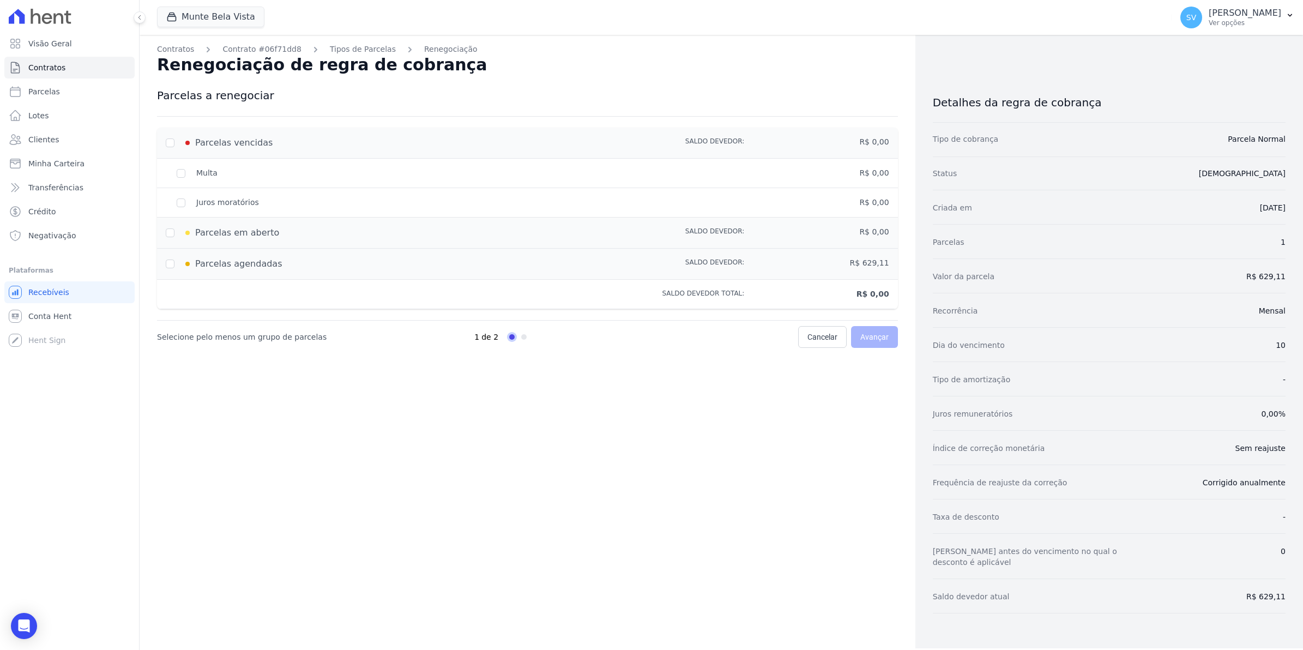
click at [170, 232] on div "Parcelas em aberto" at bounding box center [383, 232] width 434 height 13
click at [172, 263] on input "checkbox" at bounding box center [170, 263] width 9 height 9
checkbox input "true"
click at [167, 232] on div "Parcelas em aberto" at bounding box center [383, 232] width 434 height 13
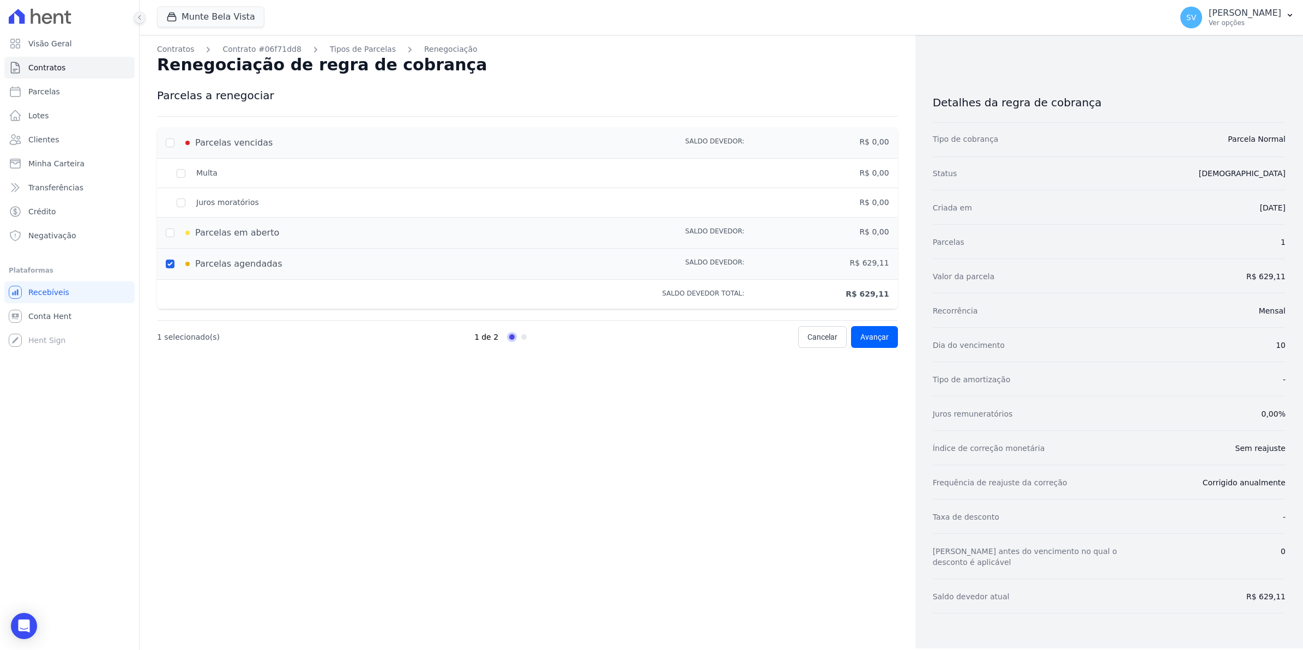
click at [142, 18] on icon at bounding box center [139, 17] width 7 height 7
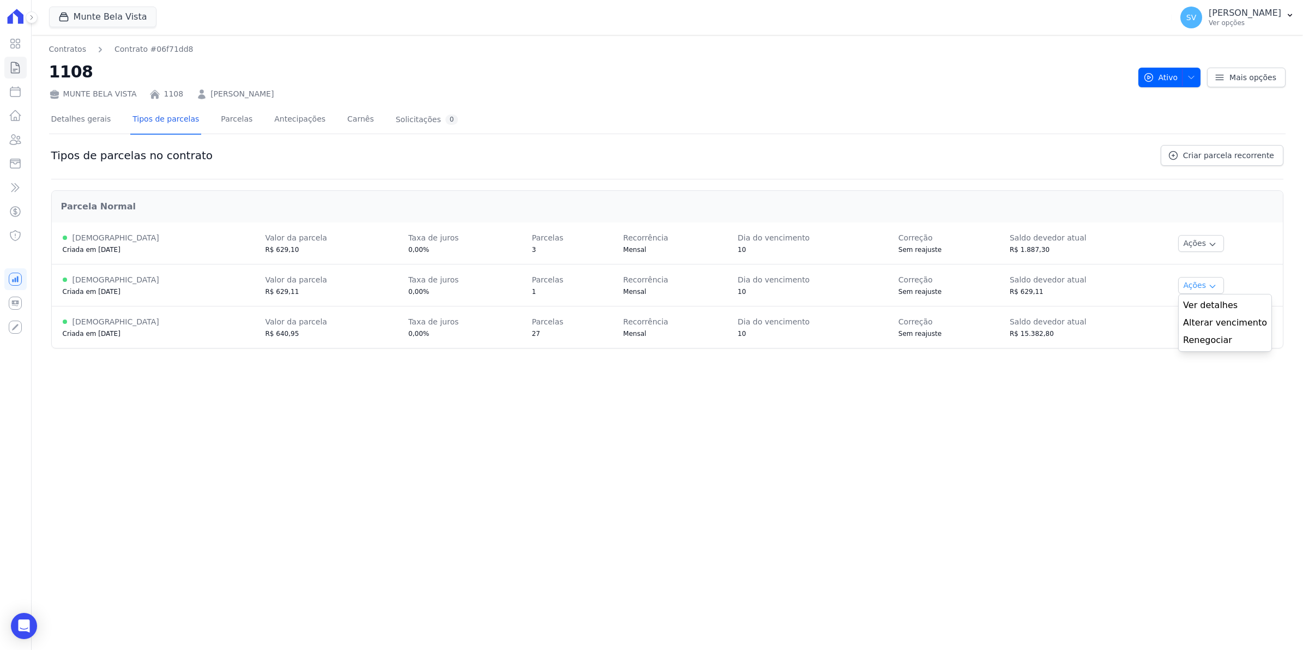
click at [1198, 279] on button "Ações" at bounding box center [1201, 285] width 46 height 17
click at [1208, 287] on icon "button" at bounding box center [1212, 286] width 9 height 9
click at [1212, 342] on link "Renegociar" at bounding box center [1225, 340] width 84 height 13
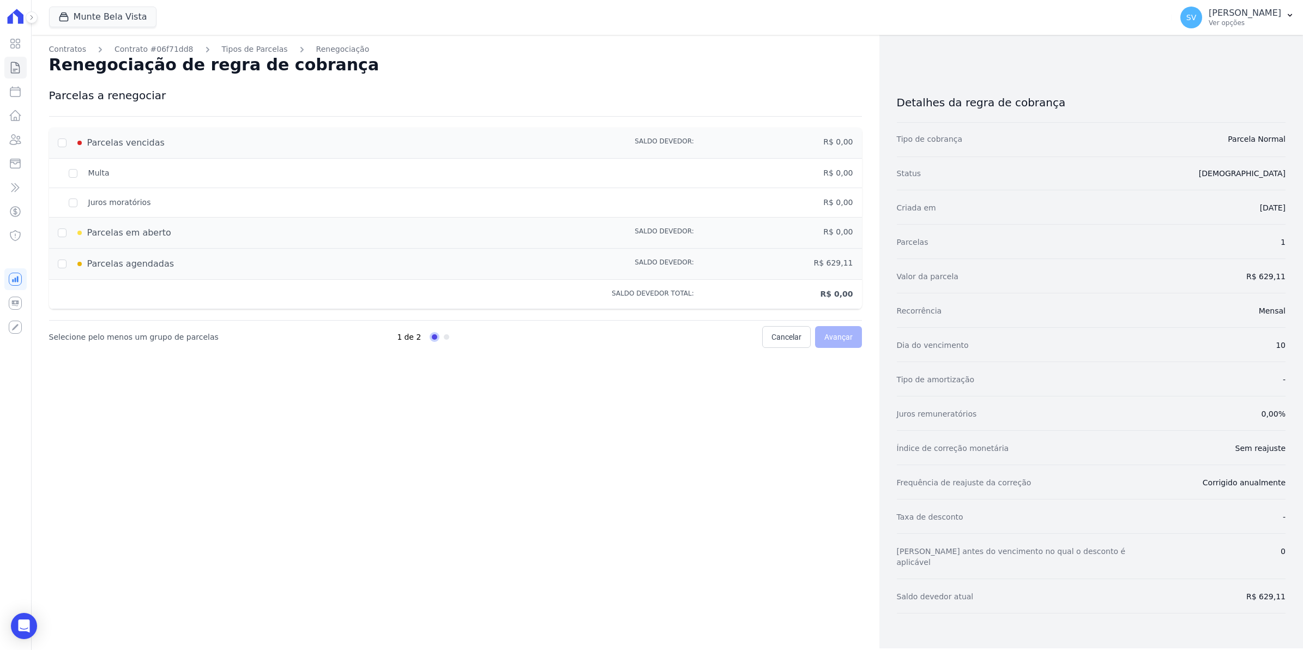
click at [63, 142] on div "Parcelas vencidas" at bounding box center [296, 142] width 477 height 13
click at [245, 45] on link "Tipos de Parcelas" at bounding box center [255, 49] width 66 height 11
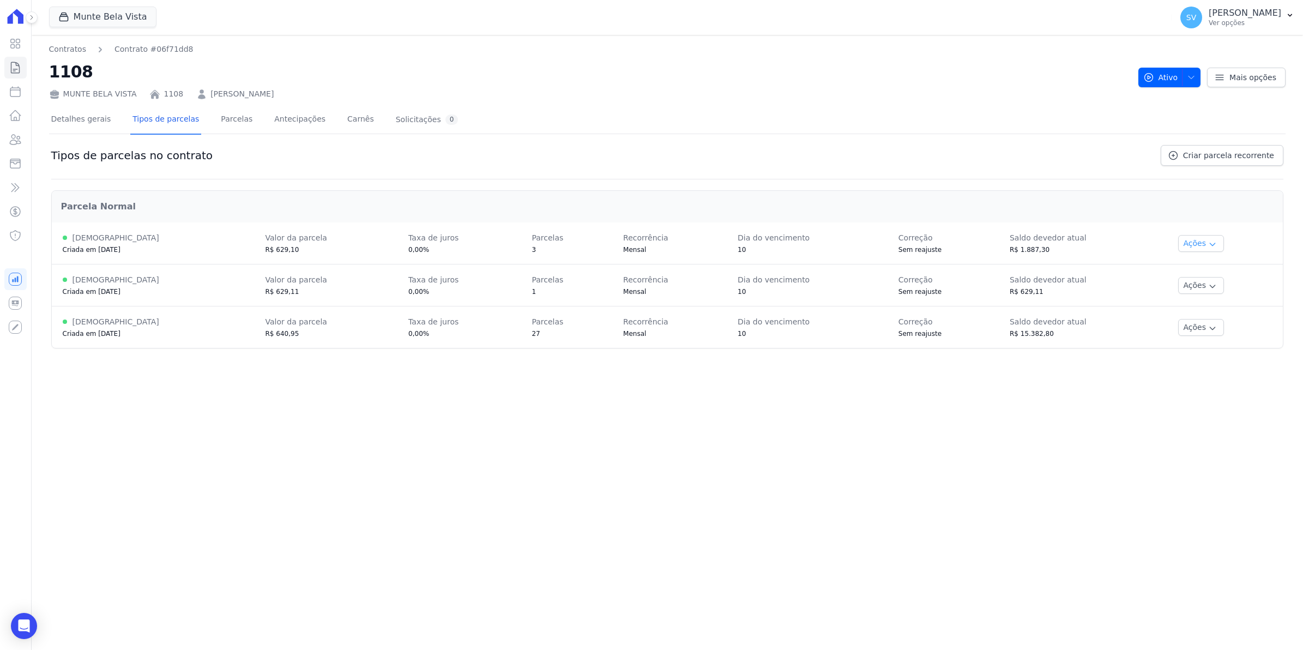
click at [1208, 245] on icon "button" at bounding box center [1212, 244] width 9 height 9
click at [1216, 300] on link "Renegociar" at bounding box center [1225, 298] width 84 height 13
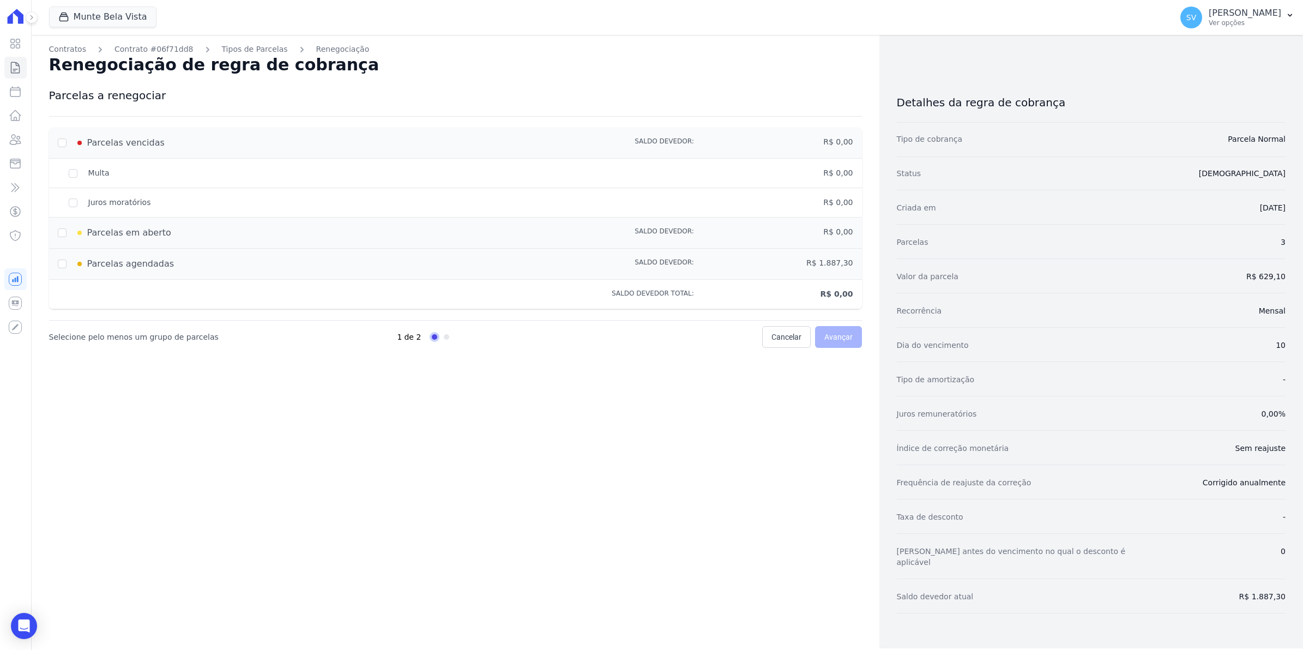
click at [64, 236] on div "Parcelas em aberto" at bounding box center [296, 232] width 477 height 13
click at [58, 233] on div "Parcelas em aberto" at bounding box center [296, 232] width 477 height 13
drag, startPoint x: 58, startPoint y: 233, endPoint x: 279, endPoint y: 189, distance: 225.2
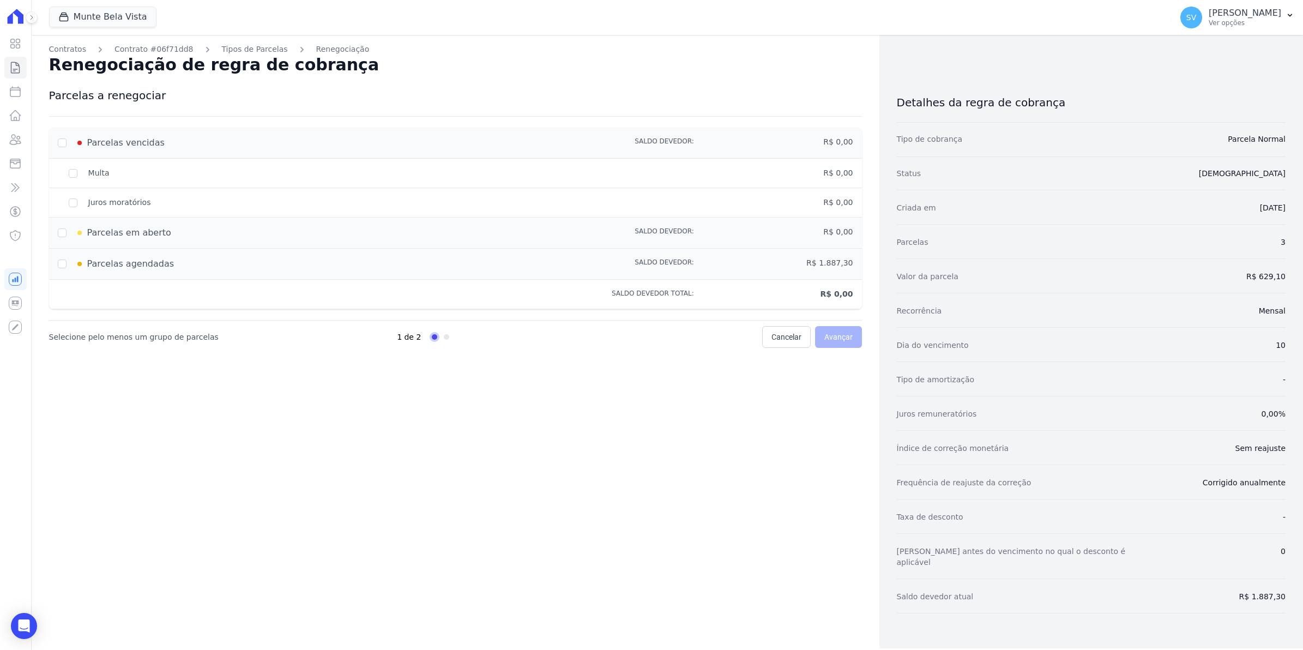
click at [279, 189] on div "Juros moratórios R$ 0,00" at bounding box center [455, 202] width 813 height 29
click at [70, 174] on div "Multa" at bounding box center [296, 172] width 477 height 11
click at [59, 141] on div "Parcelas vencidas" at bounding box center [296, 142] width 477 height 13
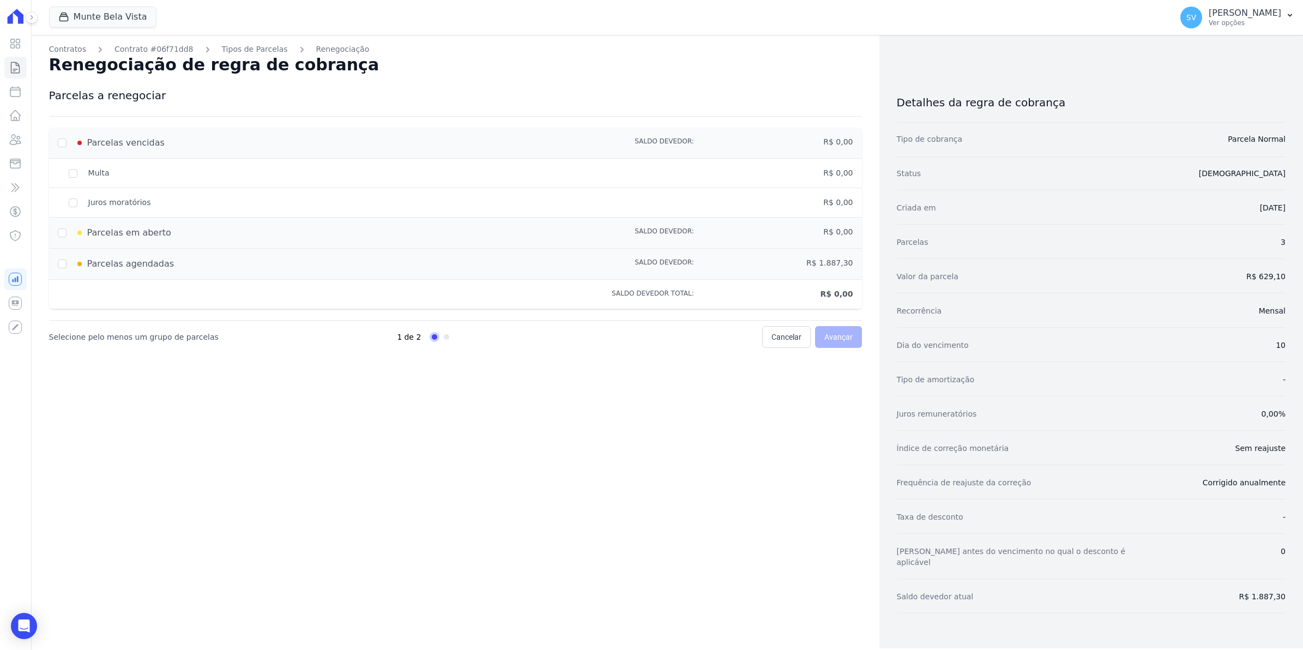
drag, startPoint x: 59, startPoint y: 141, endPoint x: 60, endPoint y: 158, distance: 17.5
click at [60, 158] on div "Parcelas vencidas Saldo devedor: R$ 0,00" at bounding box center [455, 143] width 813 height 31
drag, startPoint x: 60, startPoint y: 158, endPoint x: 58, endPoint y: 270, distance: 111.8
click at [58, 270] on div "Parcelas agendadas" at bounding box center [296, 263] width 477 height 13
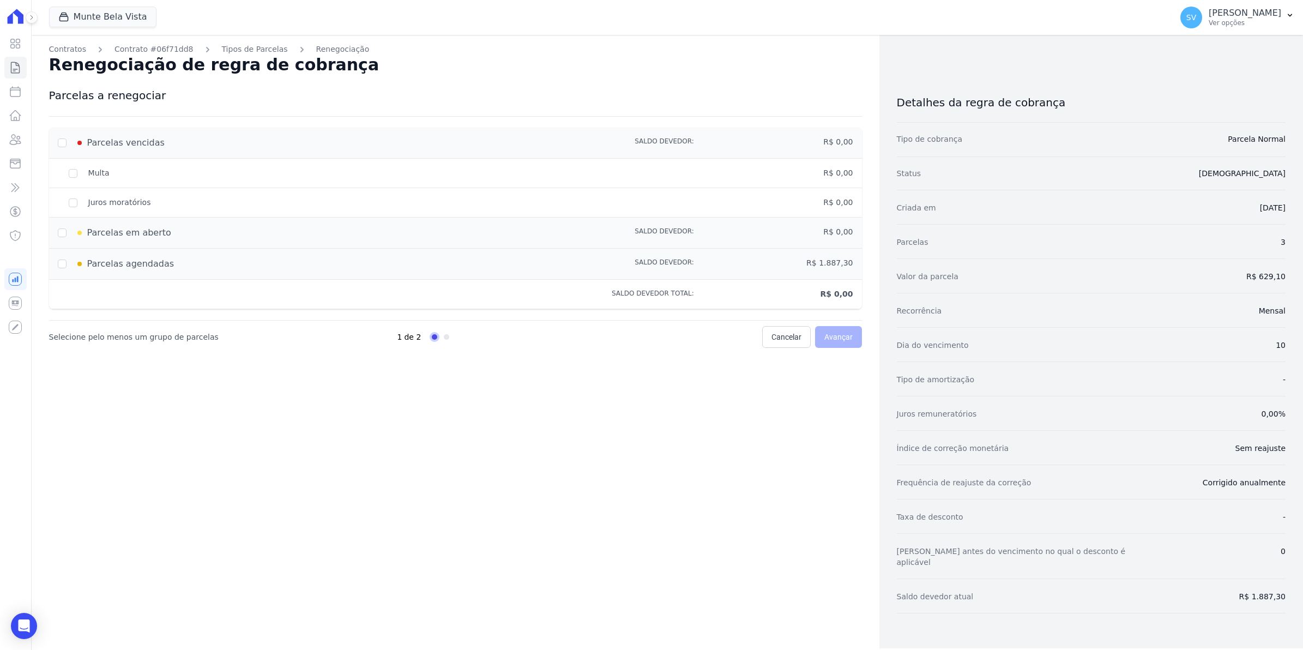
click at [58, 270] on div "Parcelas agendadas" at bounding box center [296, 263] width 477 height 13
click at [258, 47] on link "Tipos de Parcelas" at bounding box center [255, 49] width 66 height 11
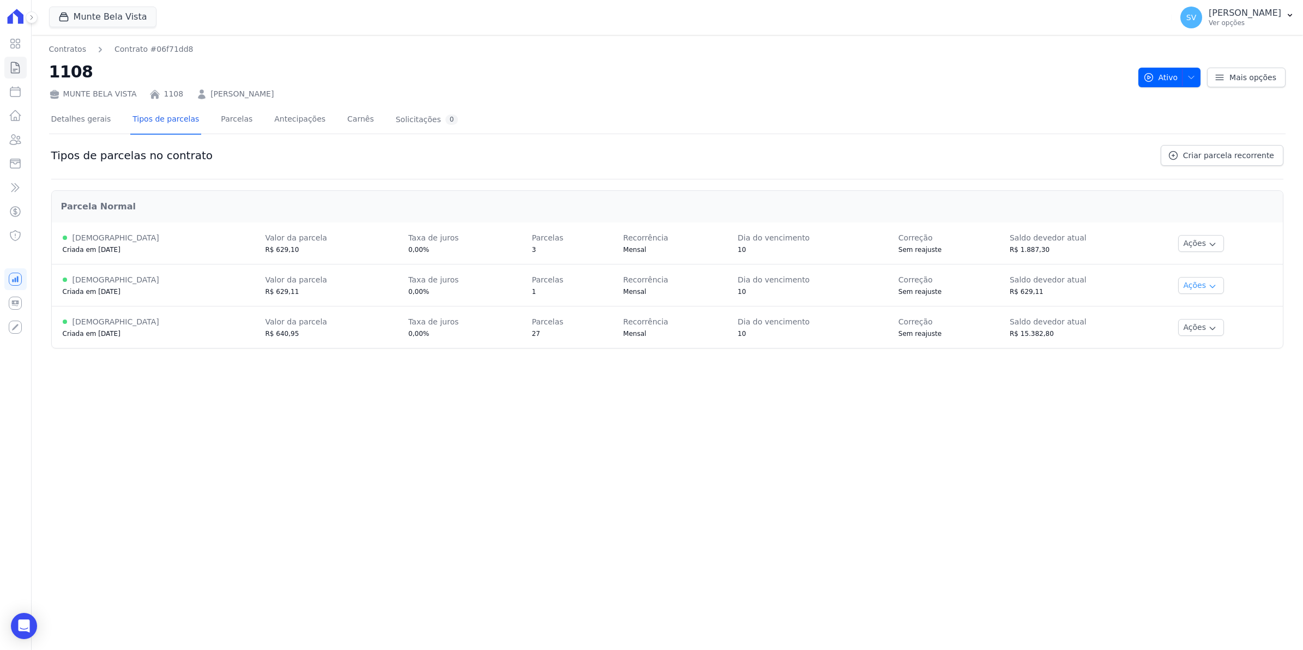
click at [1208, 284] on icon "button" at bounding box center [1212, 286] width 9 height 9
click at [1228, 344] on link "Renegociar" at bounding box center [1225, 340] width 84 height 13
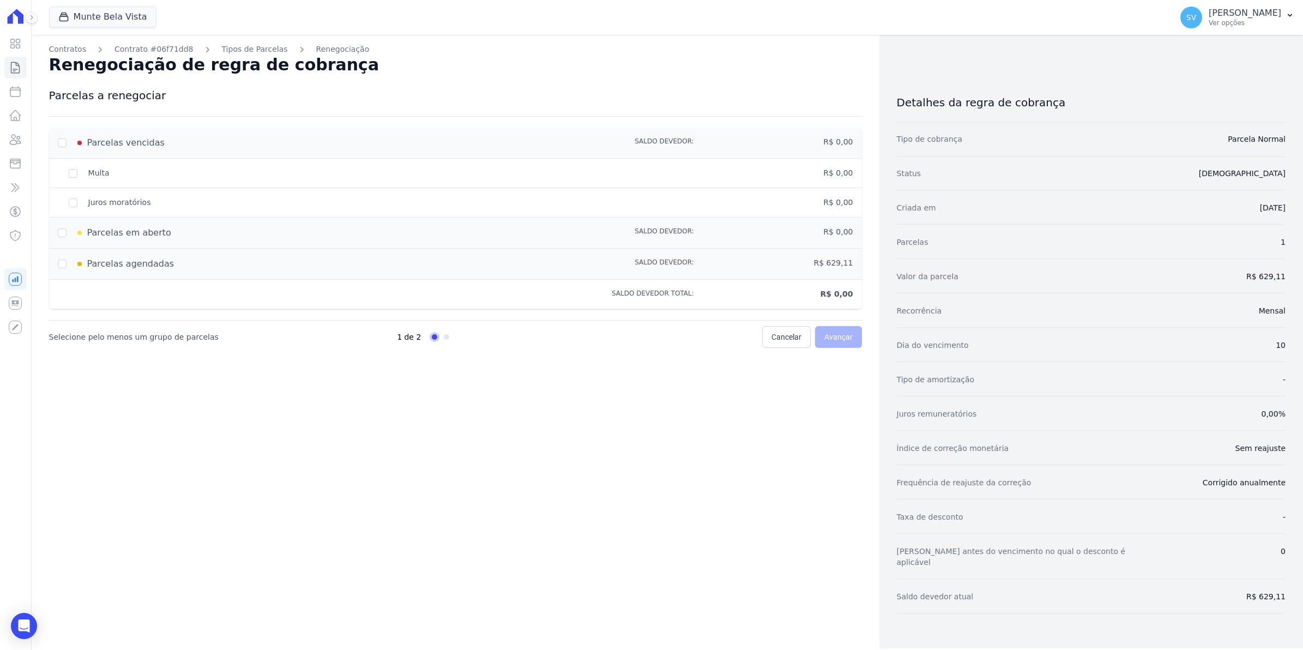
click at [715, 458] on div "Contratos Contrato #06f71dd8 Tipos de Parcelas Renegociação Renegociação de reg…" at bounding box center [456, 341] width 848 height 613
click at [61, 232] on div "Parcelas em aberto" at bounding box center [296, 232] width 477 height 13
click at [58, 142] on div "Parcelas vencidas" at bounding box center [296, 142] width 477 height 13
click at [77, 178] on div "Multa" at bounding box center [296, 172] width 477 height 11
click at [74, 199] on div "Juros moratórios" at bounding box center [296, 202] width 477 height 11
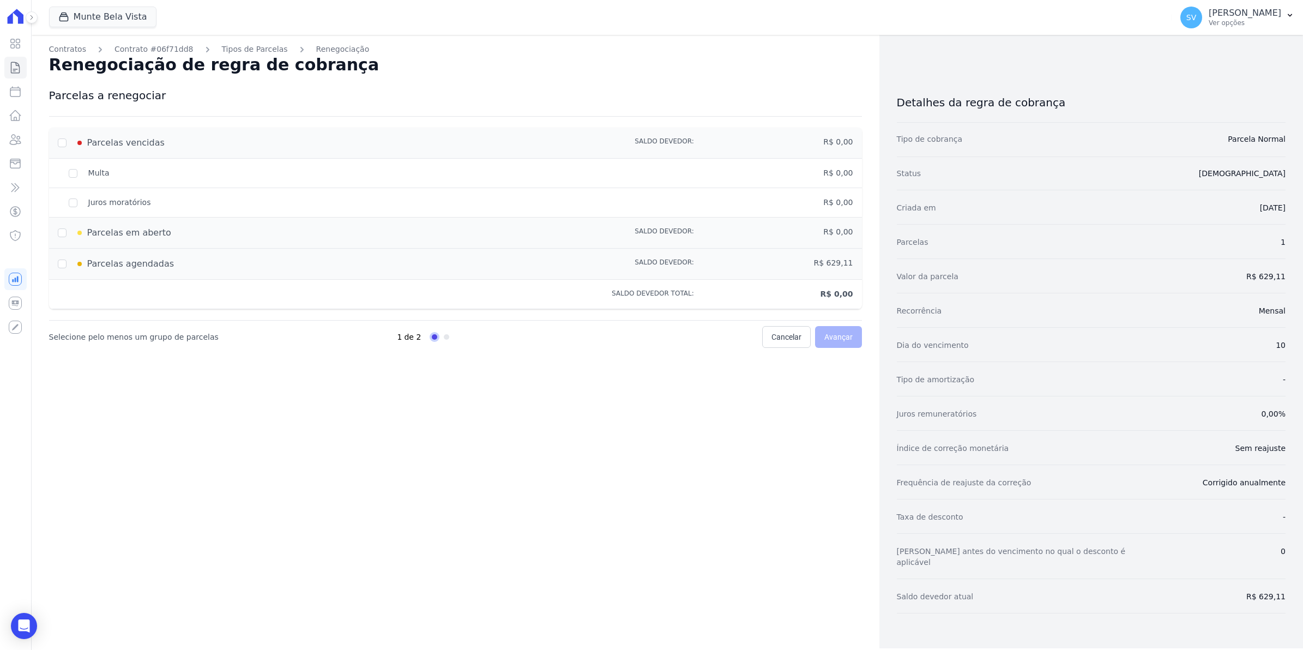
click at [56, 233] on div "Parcelas em aberto Saldo devedor: R$ 0,00" at bounding box center [455, 232] width 813 height 31
click at [58, 236] on div "Parcelas em aberto" at bounding box center [296, 232] width 477 height 13
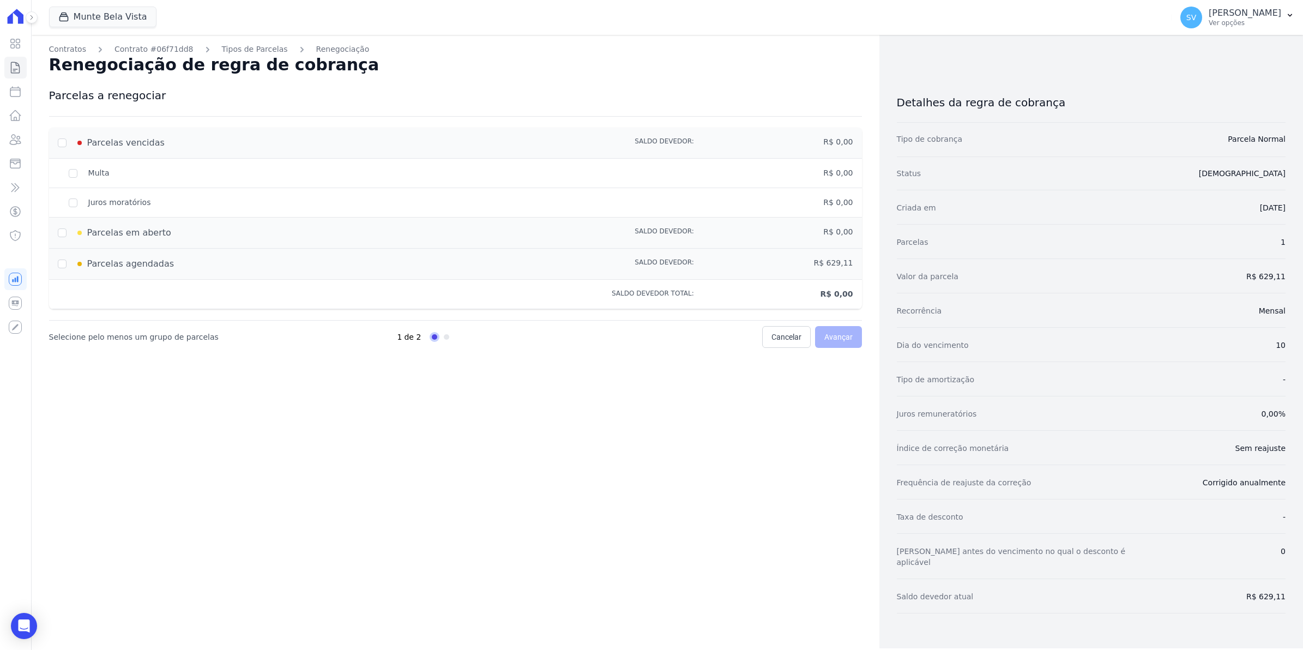
drag, startPoint x: 58, startPoint y: 236, endPoint x: 74, endPoint y: 279, distance: 45.7
click at [74, 279] on div "Parcelas agendadas Saldo devedor: R$ 629,11" at bounding box center [455, 264] width 813 height 31
click at [249, 57] on span "Renegociação de regra de cobrança" at bounding box center [214, 64] width 330 height 19
click at [252, 50] on link "Tipos de Parcelas" at bounding box center [255, 49] width 66 height 11
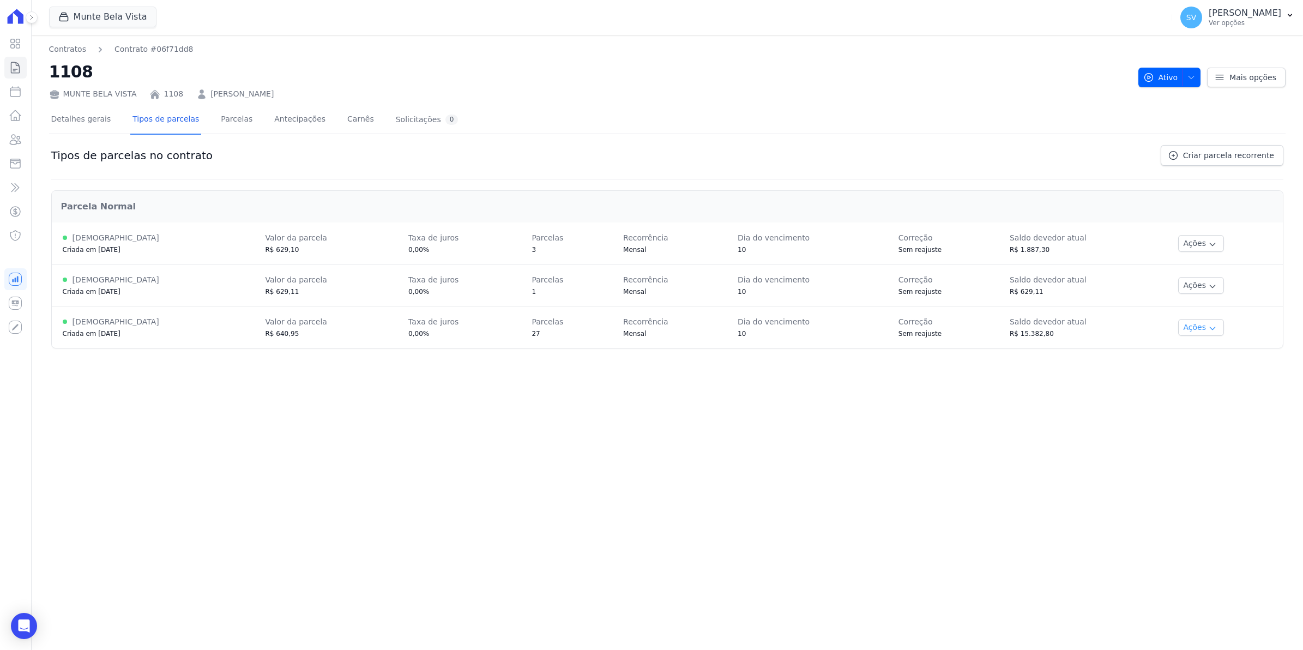
click at [1205, 329] on button "Ações" at bounding box center [1201, 327] width 46 height 17
click at [1231, 385] on link "Renegociar" at bounding box center [1225, 382] width 84 height 13
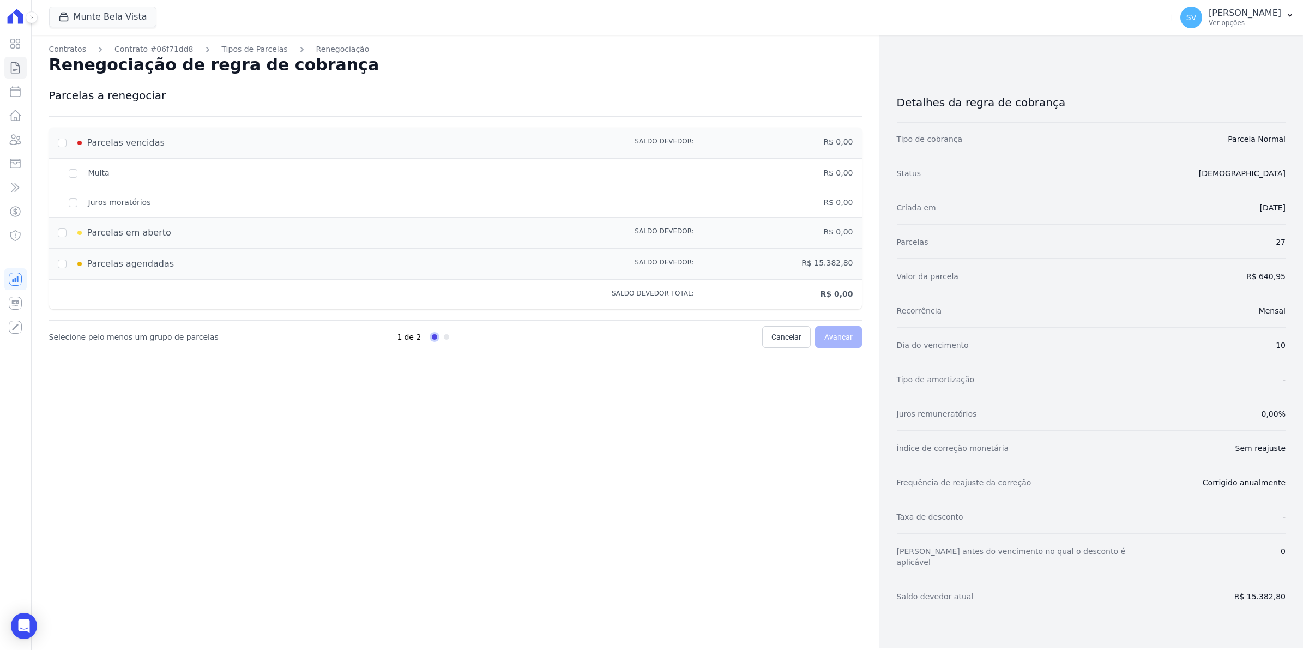
click at [61, 143] on div "Parcelas vencidas" at bounding box center [296, 142] width 477 height 13
click at [61, 142] on div "Parcelas vencidas" at bounding box center [296, 142] width 477 height 13
click at [64, 232] on div "Parcelas em aberto" at bounding box center [296, 232] width 477 height 13
click at [60, 233] on div "Parcelas em aberto" at bounding box center [296, 232] width 477 height 13
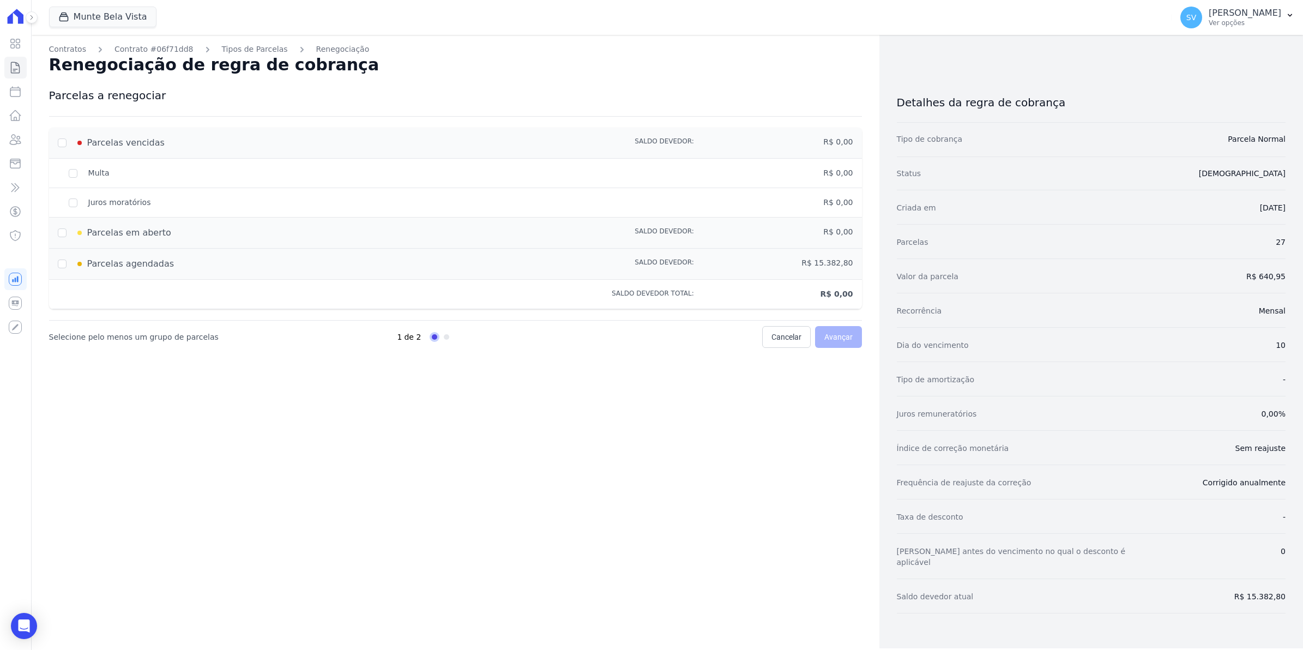
click at [60, 233] on div "Parcelas em aberto" at bounding box center [296, 232] width 477 height 13
drag, startPoint x: 60, startPoint y: 233, endPoint x: 63, endPoint y: 268, distance: 34.5
click at [63, 268] on input "checkbox" at bounding box center [62, 263] width 9 height 9
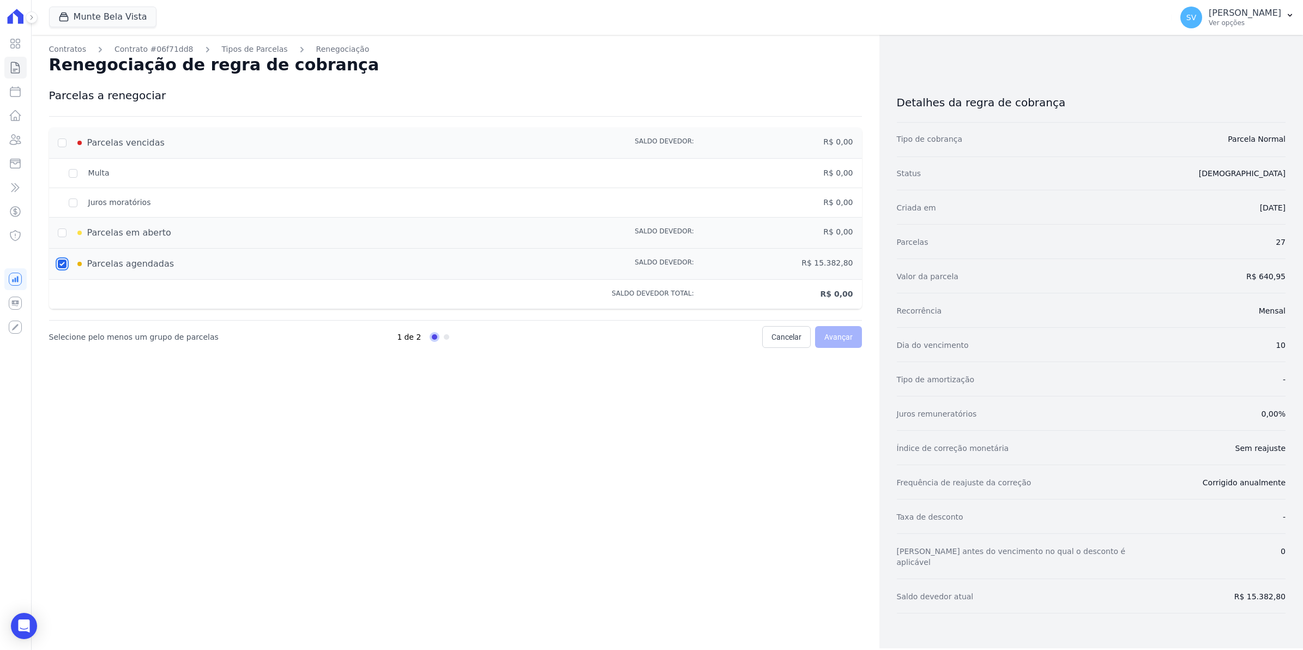
checkbox input "true"
type input "15382.8"
click at [63, 267] on input "checkbox" at bounding box center [62, 263] width 9 height 9
checkbox input "false"
type input "0"
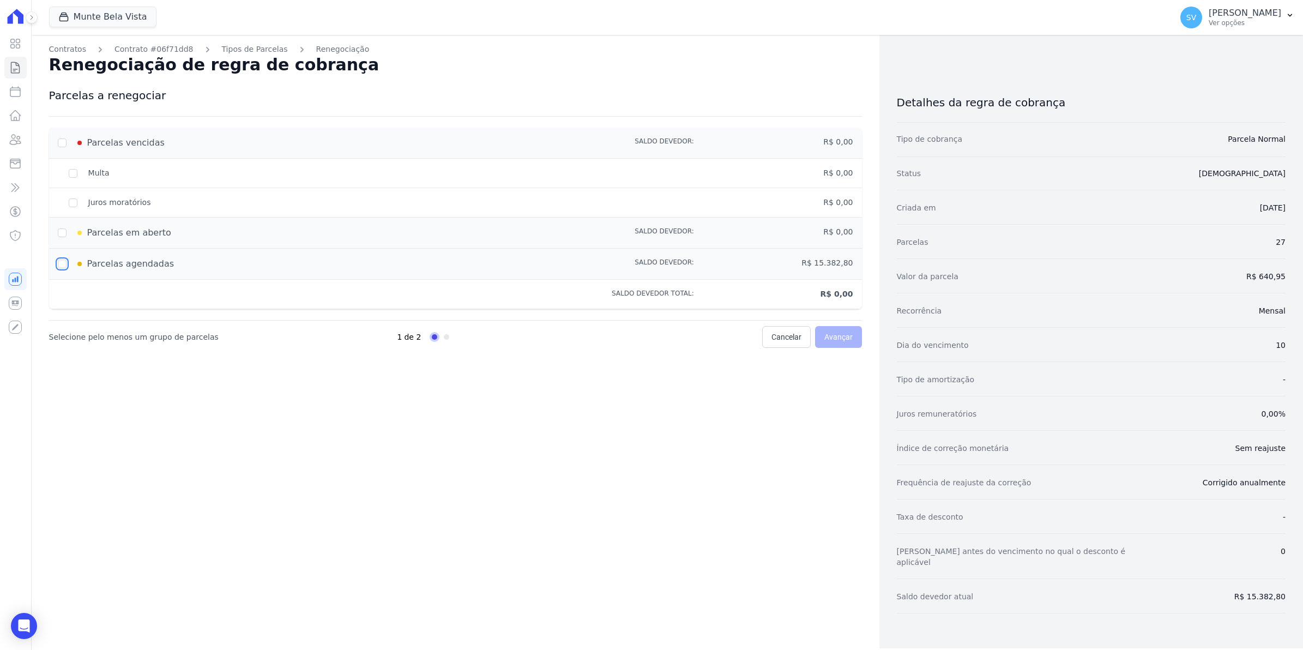
click at [63, 267] on input "checkbox" at bounding box center [62, 263] width 9 height 9
checkbox input "true"
type input "15382.8"
click at [830, 344] on link "Avançar" at bounding box center [838, 337] width 47 height 22
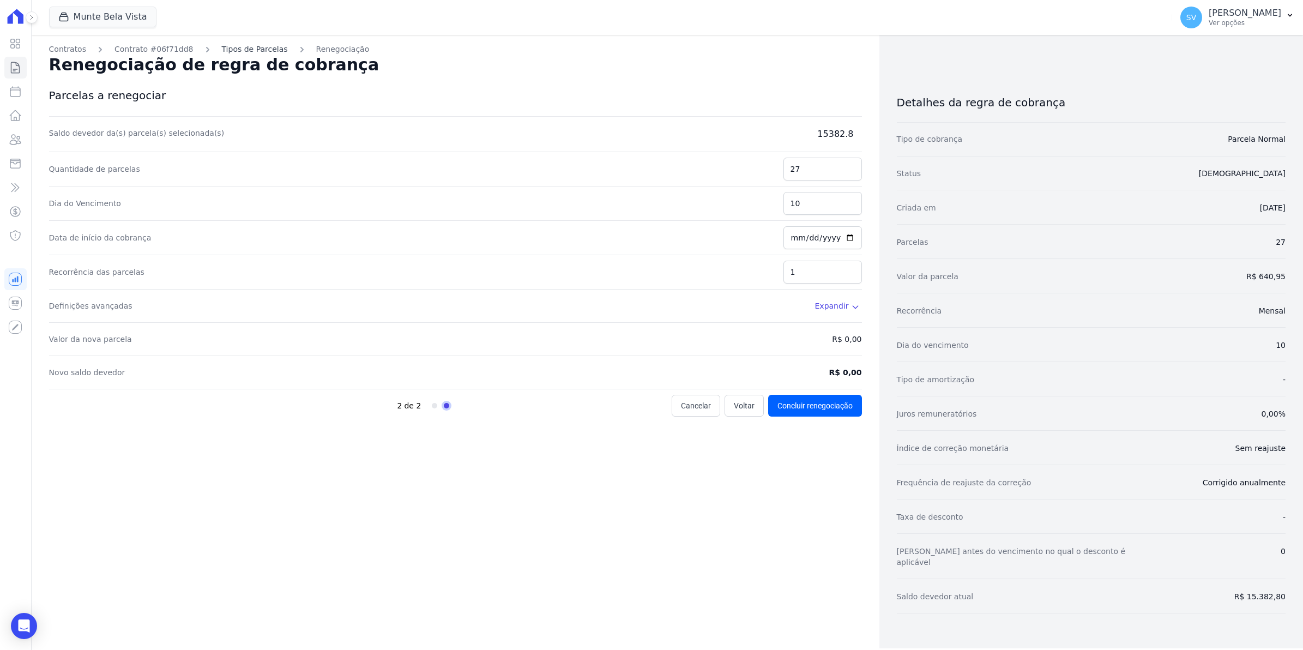
click at [243, 53] on link "Tipos de Parcelas" at bounding box center [255, 49] width 66 height 11
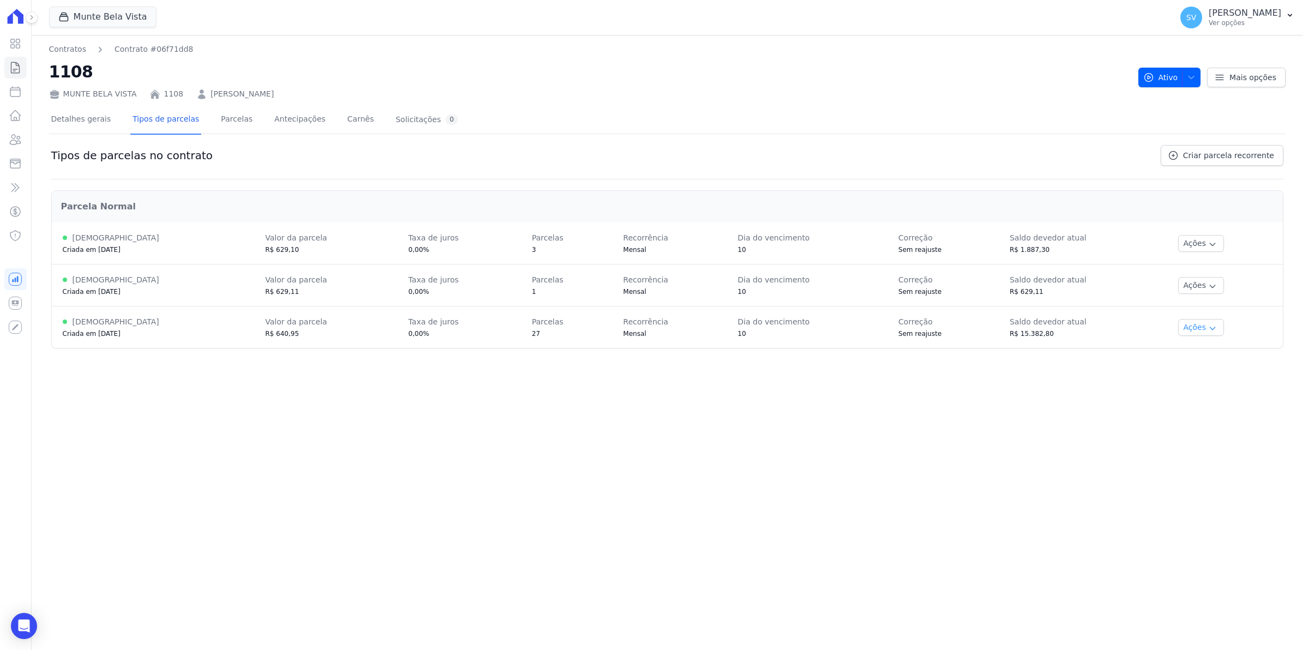
click at [1192, 331] on button "Ações" at bounding box center [1201, 327] width 46 height 17
click at [1226, 390] on div "Renegociar" at bounding box center [1224, 381] width 93 height 17
click at [1214, 383] on link "Renegociar" at bounding box center [1225, 382] width 84 height 13
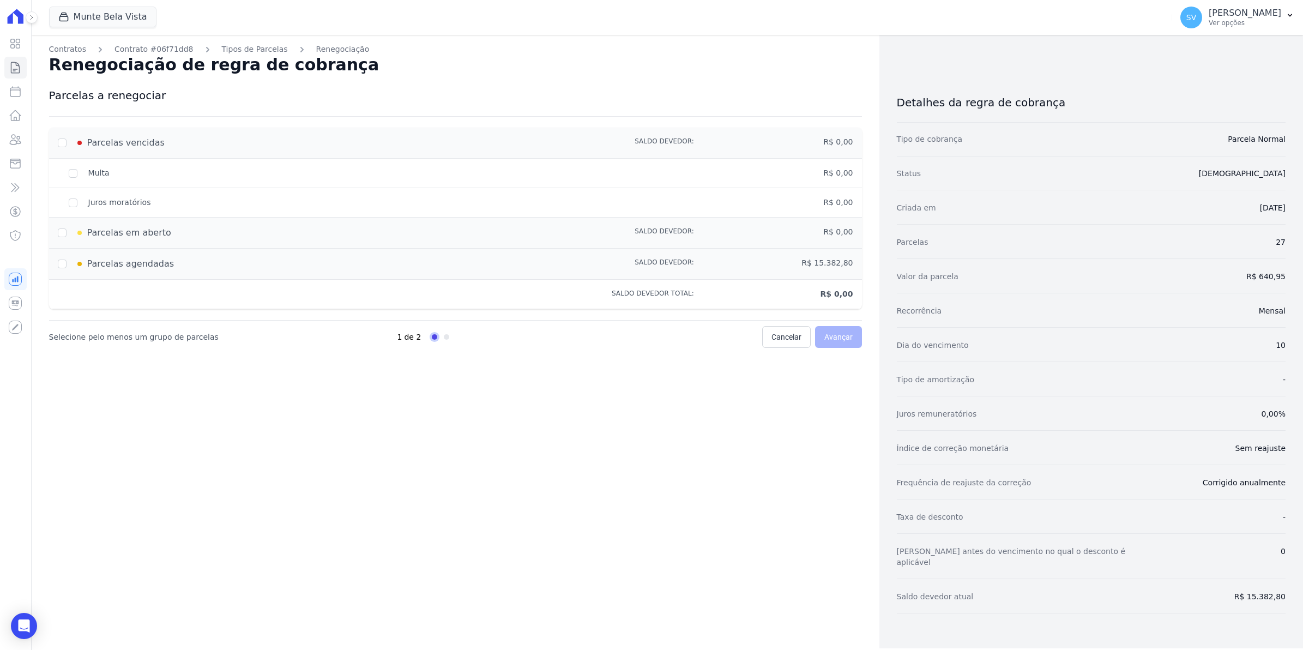
click at [64, 143] on div "Parcelas vencidas" at bounding box center [296, 142] width 477 height 13
click at [58, 232] on div "Parcelas em aberto" at bounding box center [296, 232] width 477 height 13
click at [62, 236] on div "Parcelas em aberto" at bounding box center [296, 232] width 477 height 13
drag, startPoint x: 61, startPoint y: 237, endPoint x: 61, endPoint y: 278, distance: 40.9
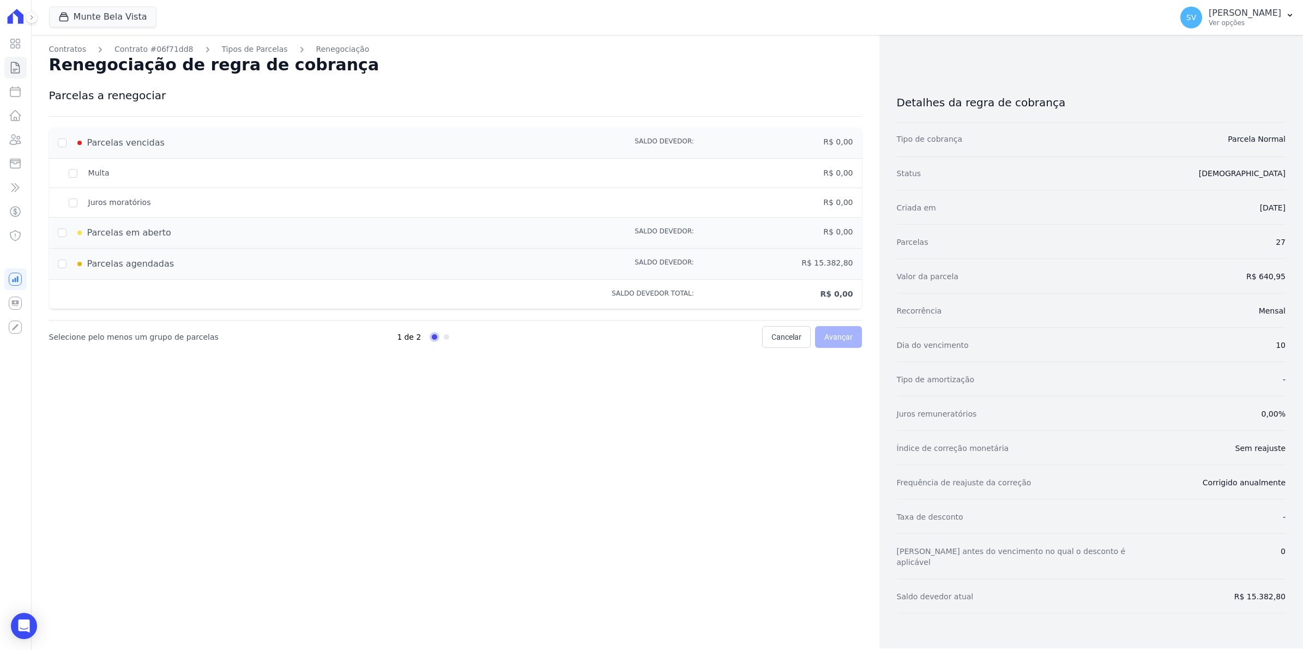
click at [61, 240] on div "Parcelas em aberto Saldo devedor: R$ 0,00" at bounding box center [455, 232] width 813 height 31
click at [64, 265] on input "checkbox" at bounding box center [62, 263] width 9 height 9
checkbox input "true"
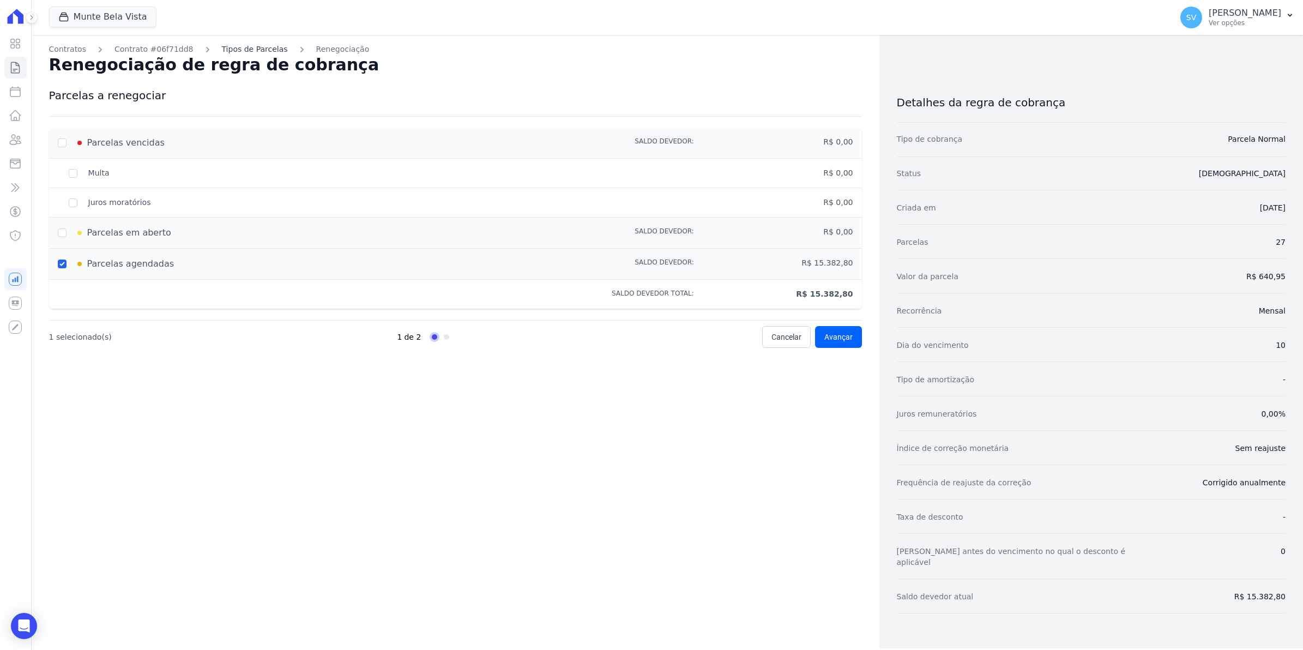
click at [227, 50] on link "Tipos de Parcelas" at bounding box center [255, 49] width 66 height 11
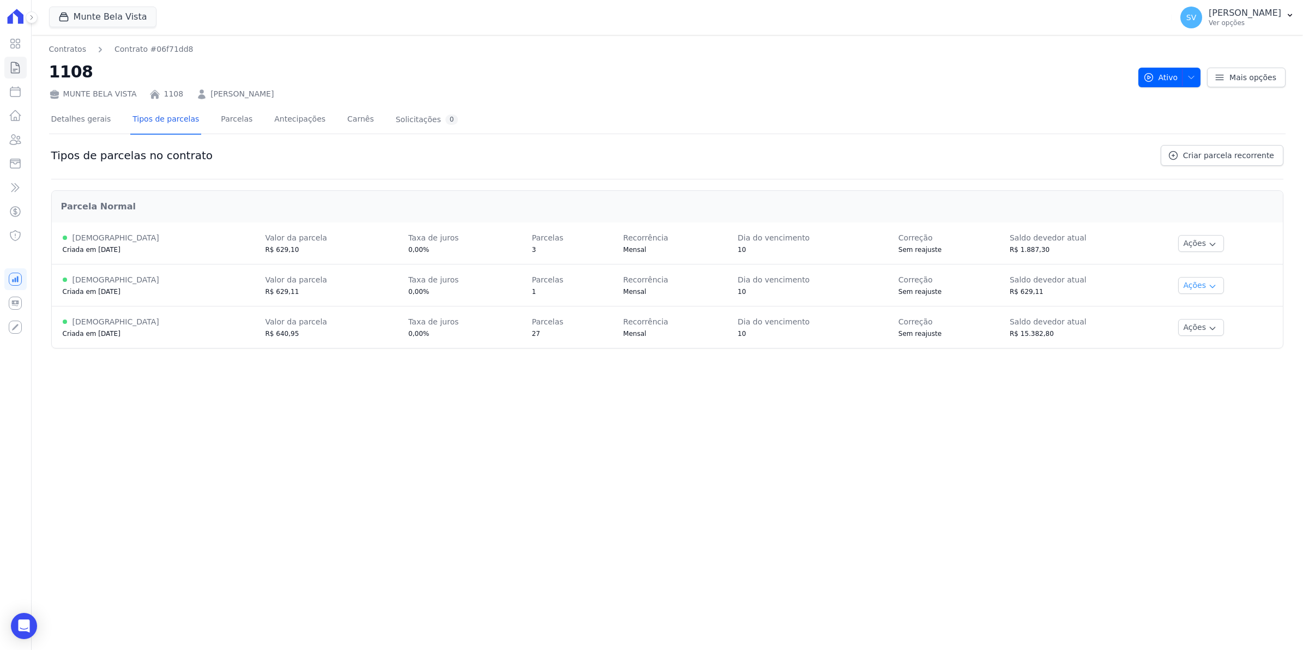
click at [1205, 285] on button "Ações" at bounding box center [1201, 285] width 46 height 17
click at [1201, 341] on link "Renegociar" at bounding box center [1225, 340] width 84 height 13
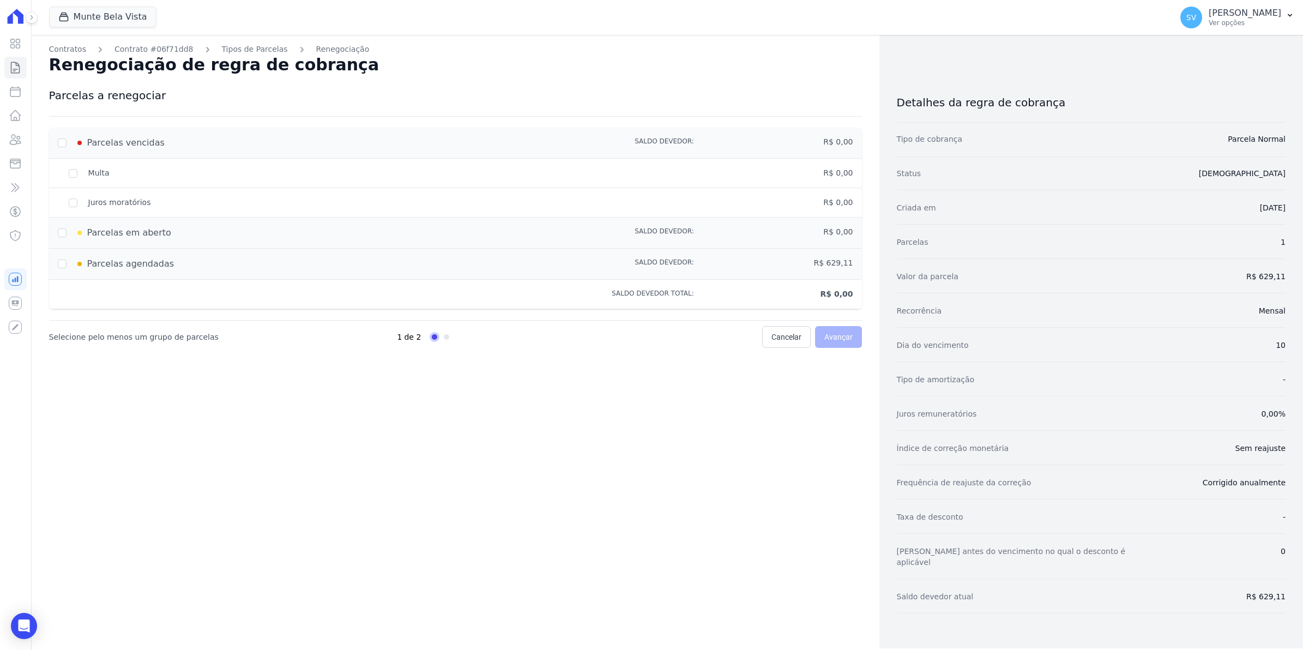
click at [56, 141] on div "Parcelas vencidas Saldo devedor: R$ 0,00" at bounding box center [455, 143] width 813 height 31
click at [58, 232] on div "Parcelas em aberto" at bounding box center [296, 232] width 477 height 13
click at [339, 455] on div "Contratos Contrato #06f71dd8 Tipos de Parcelas Renegociação Renegociação de reg…" at bounding box center [456, 341] width 848 height 613
click at [72, 175] on div "Multa" at bounding box center [296, 172] width 477 height 11
click at [72, 173] on div "Multa" at bounding box center [296, 172] width 477 height 11
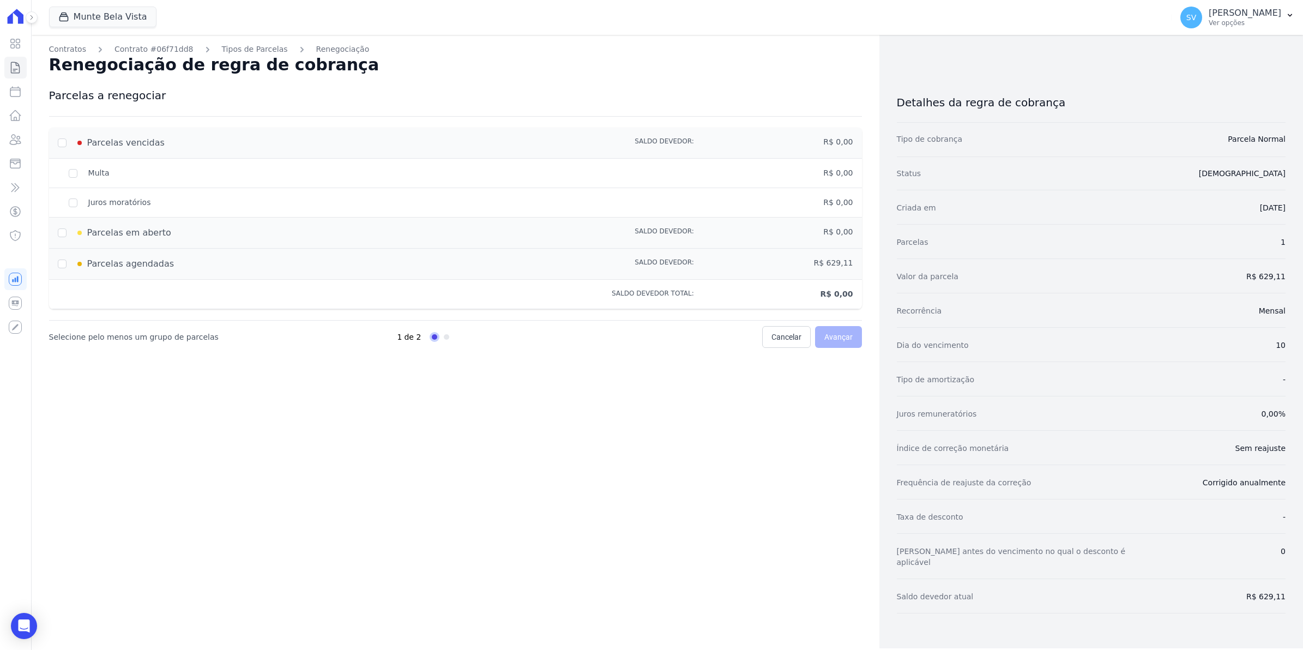
click at [72, 173] on div "Multa" at bounding box center [296, 172] width 477 height 11
drag, startPoint x: 72, startPoint y: 173, endPoint x: 72, endPoint y: 200, distance: 26.2
click at [72, 199] on div "Juros moratórios" at bounding box center [296, 202] width 477 height 11
click at [72, 200] on div "Juros moratórios" at bounding box center [296, 202] width 477 height 11
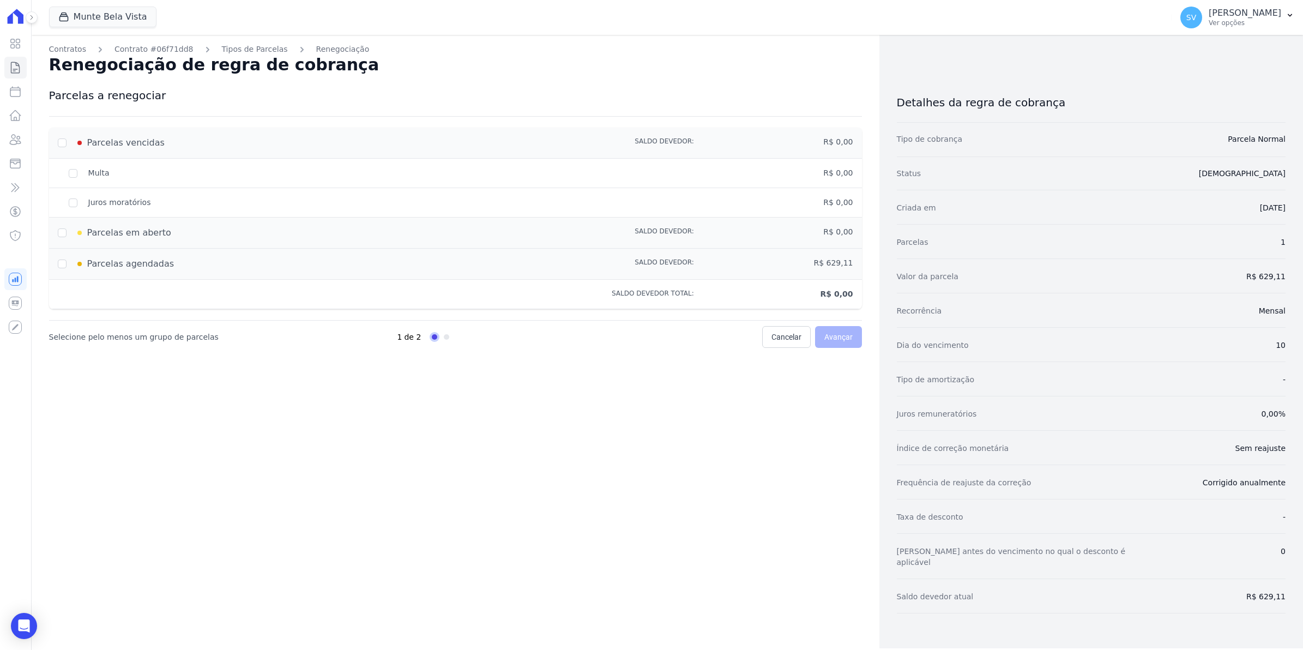
click at [72, 200] on div "Juros moratórios" at bounding box center [296, 202] width 477 height 11
drag, startPoint x: 72, startPoint y: 200, endPoint x: 65, endPoint y: 235, distance: 35.5
click at [65, 235] on div "Parcelas em aberto" at bounding box center [296, 232] width 477 height 13
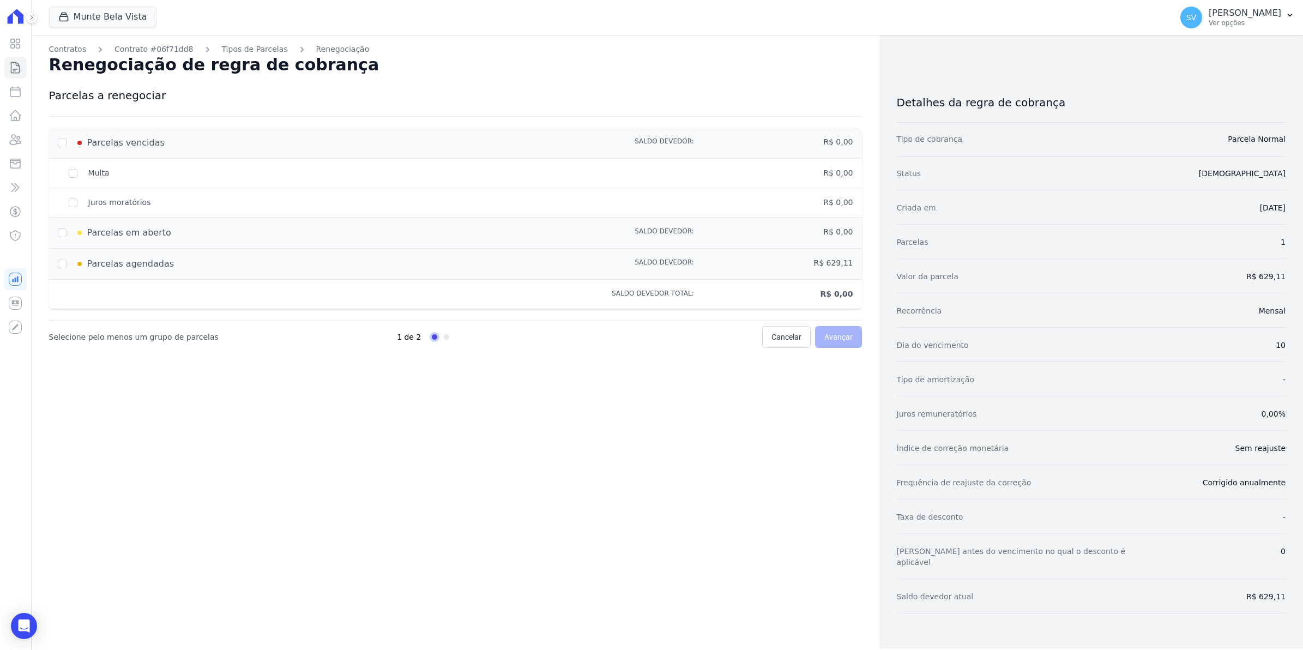
click at [62, 236] on div "Parcelas em aberto" at bounding box center [296, 232] width 477 height 13
click at [61, 236] on div "Parcelas em aberto" at bounding box center [296, 232] width 477 height 13
drag, startPoint x: 61, startPoint y: 236, endPoint x: 58, endPoint y: 267, distance: 31.2
click at [58, 267] on input "checkbox" at bounding box center [62, 263] width 9 height 9
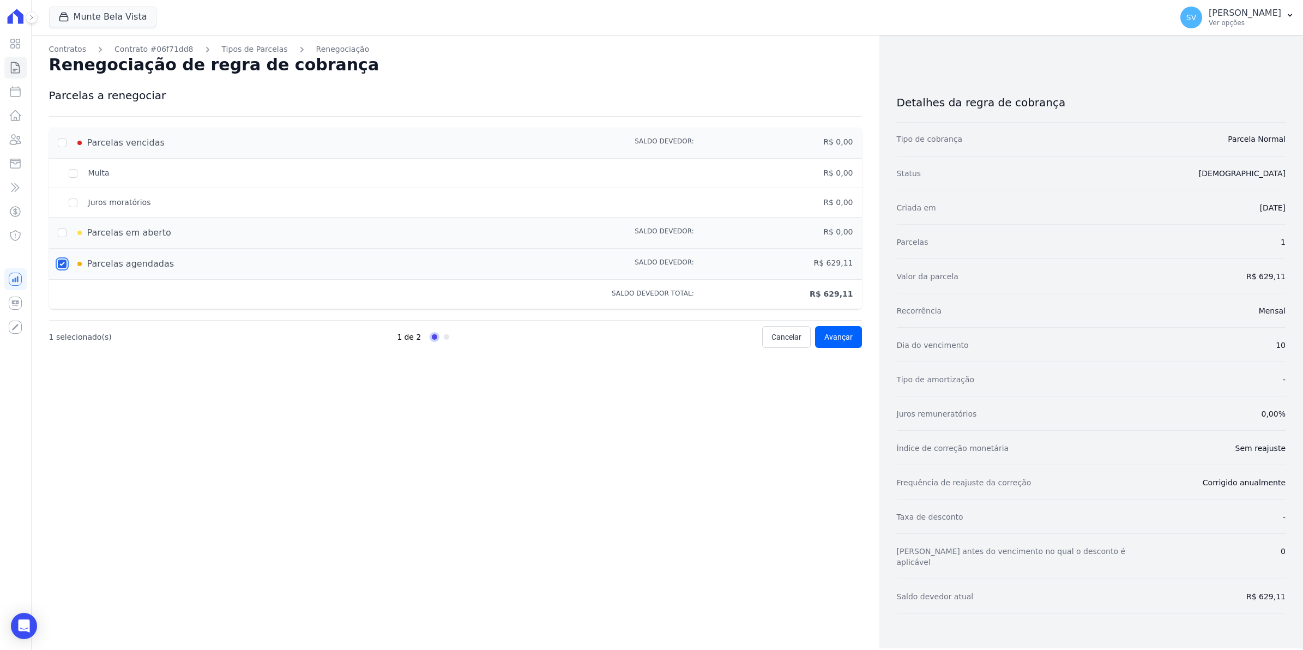
checkbox input "false"
drag, startPoint x: 58, startPoint y: 267, endPoint x: 58, endPoint y: 143, distance: 124.3
click at [58, 143] on div "Parcelas vencidas" at bounding box center [296, 142] width 477 height 13
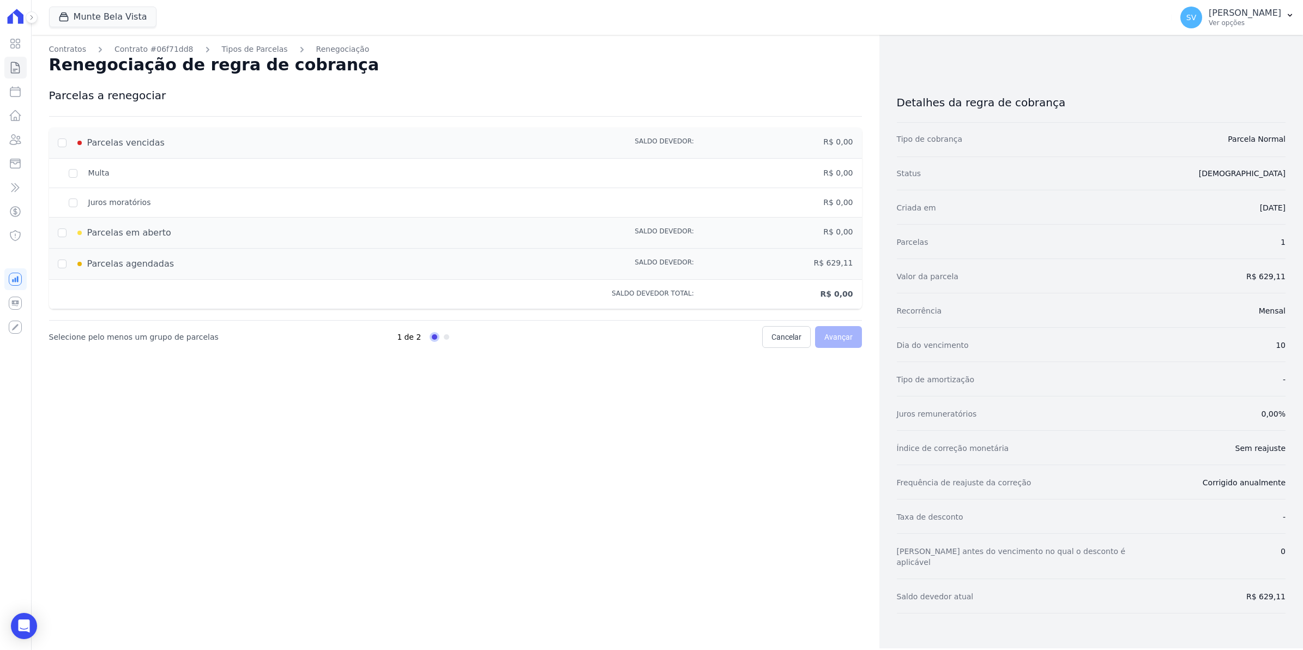
click at [58, 143] on div "Parcelas vencidas" at bounding box center [296, 142] width 477 height 13
